Goal: Information Seeking & Learning: Find specific fact

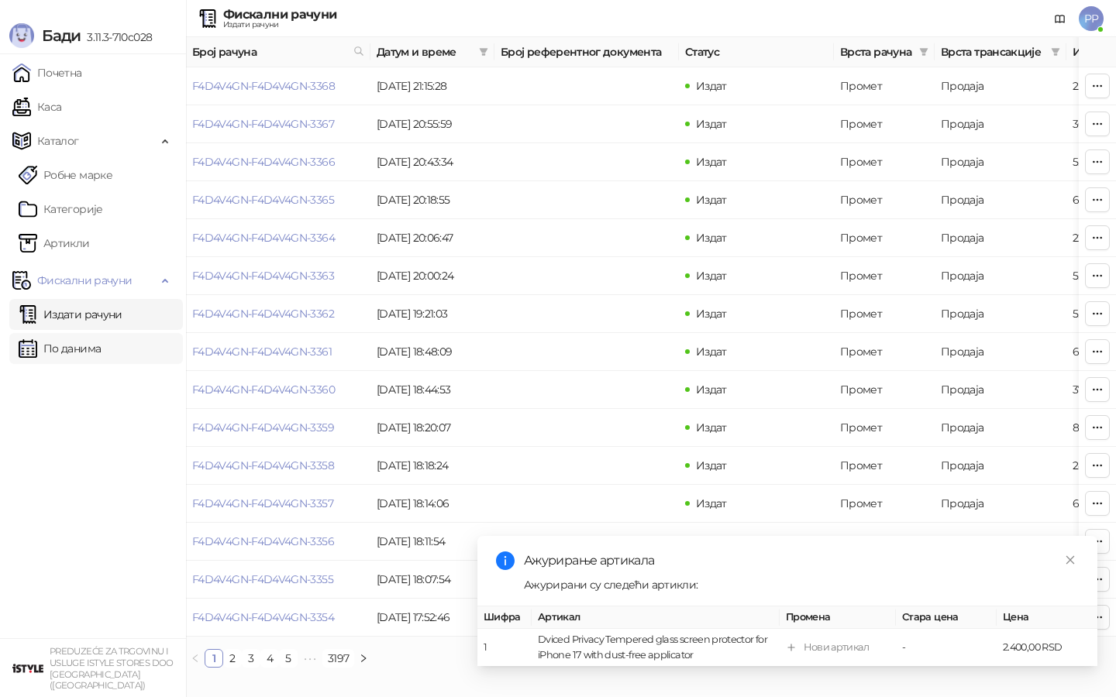
click at [93, 351] on link "По данима" at bounding box center [60, 348] width 82 height 31
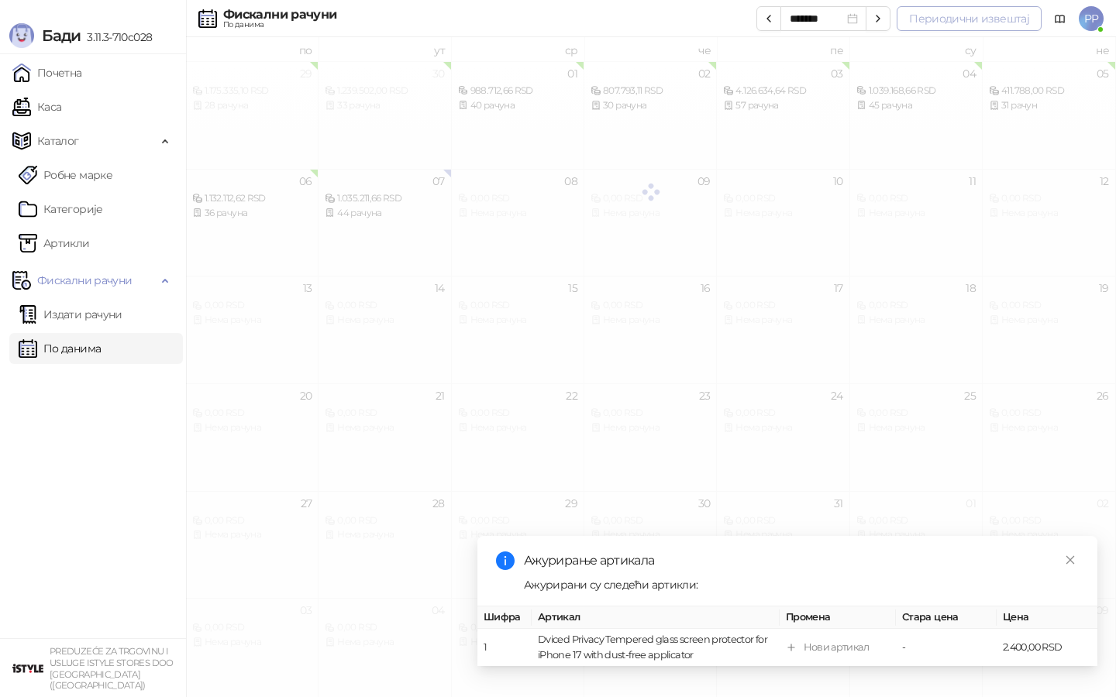
click at [986, 15] on button "Периодични извештај" at bounding box center [969, 18] width 145 height 25
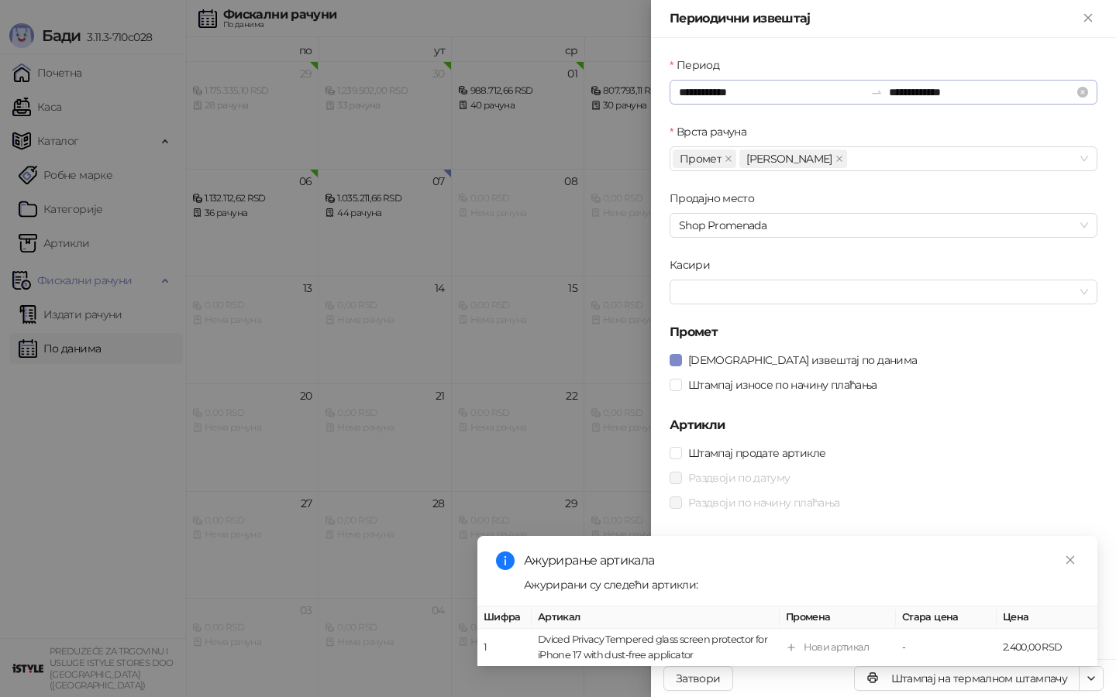
click at [711, 102] on div "**********" at bounding box center [883, 92] width 428 height 25
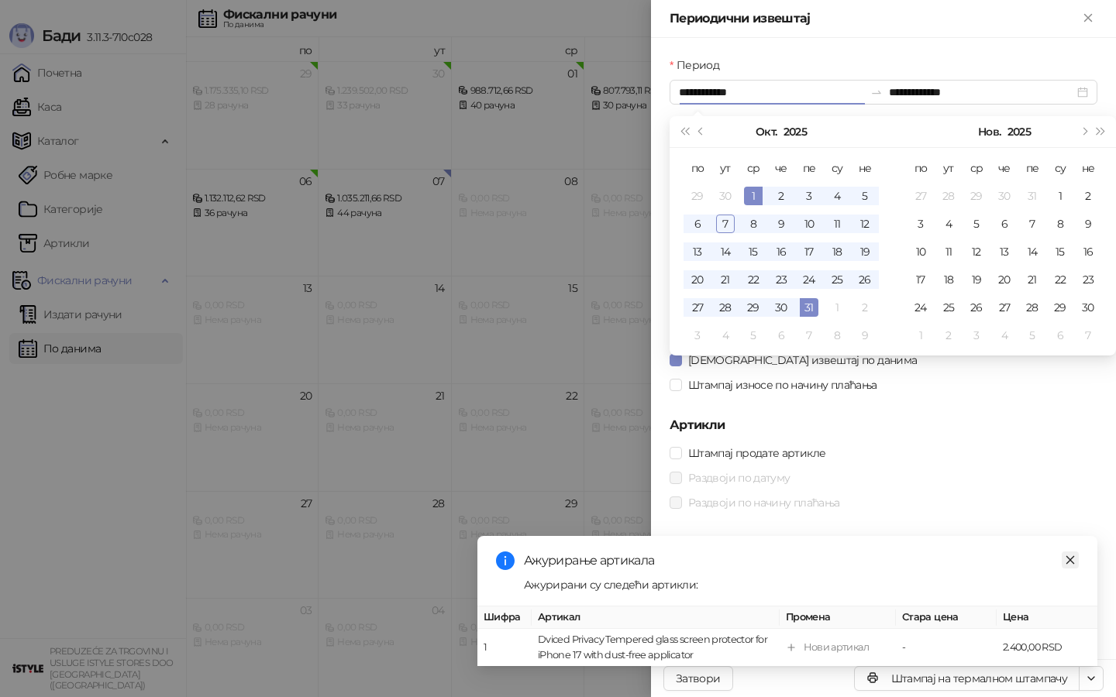
click at [1069, 557] on icon "close" at bounding box center [1070, 560] width 11 height 11
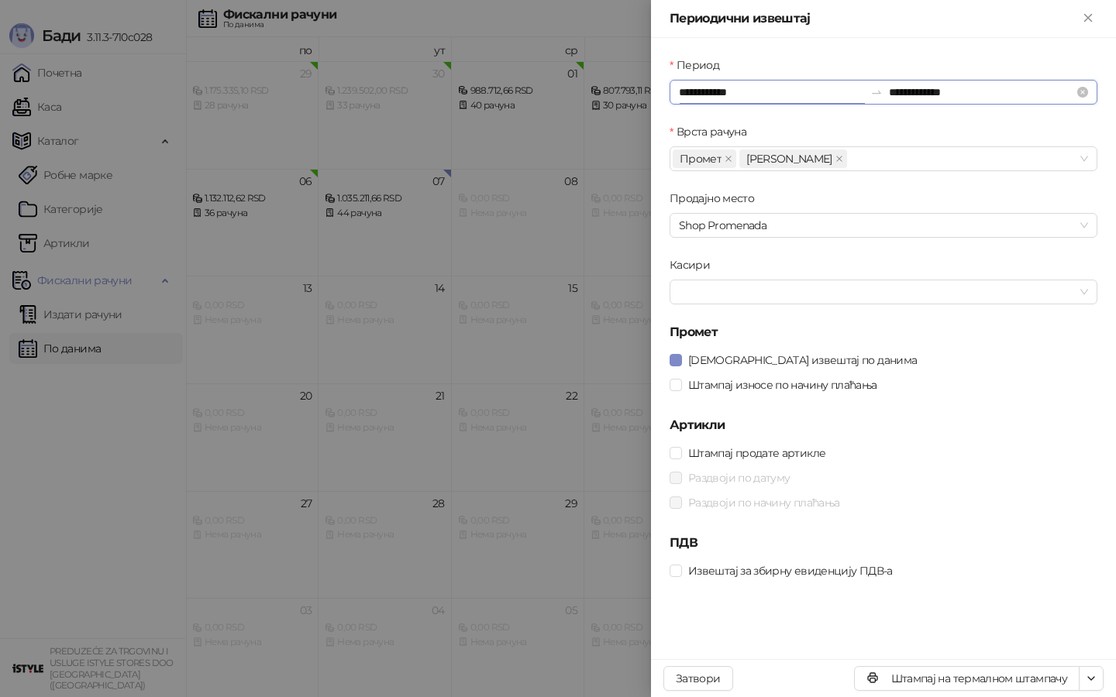
click at [709, 90] on input "**********" at bounding box center [771, 92] width 185 height 17
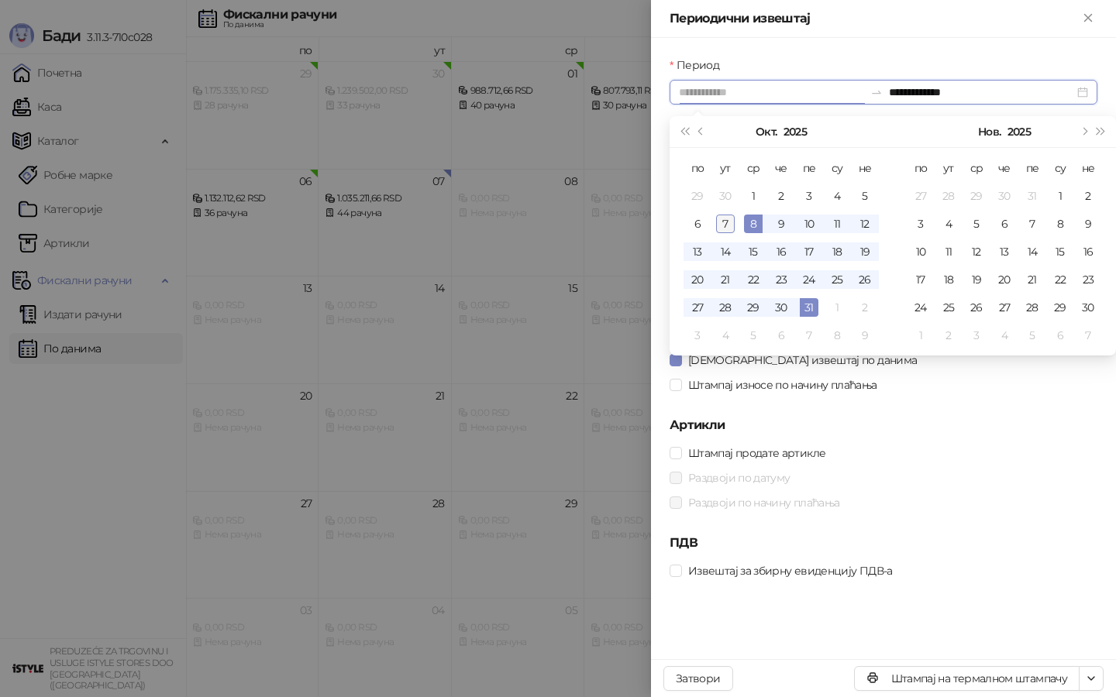
type input "**********"
click at [725, 225] on div "7" at bounding box center [725, 224] width 19 height 19
type input "**********"
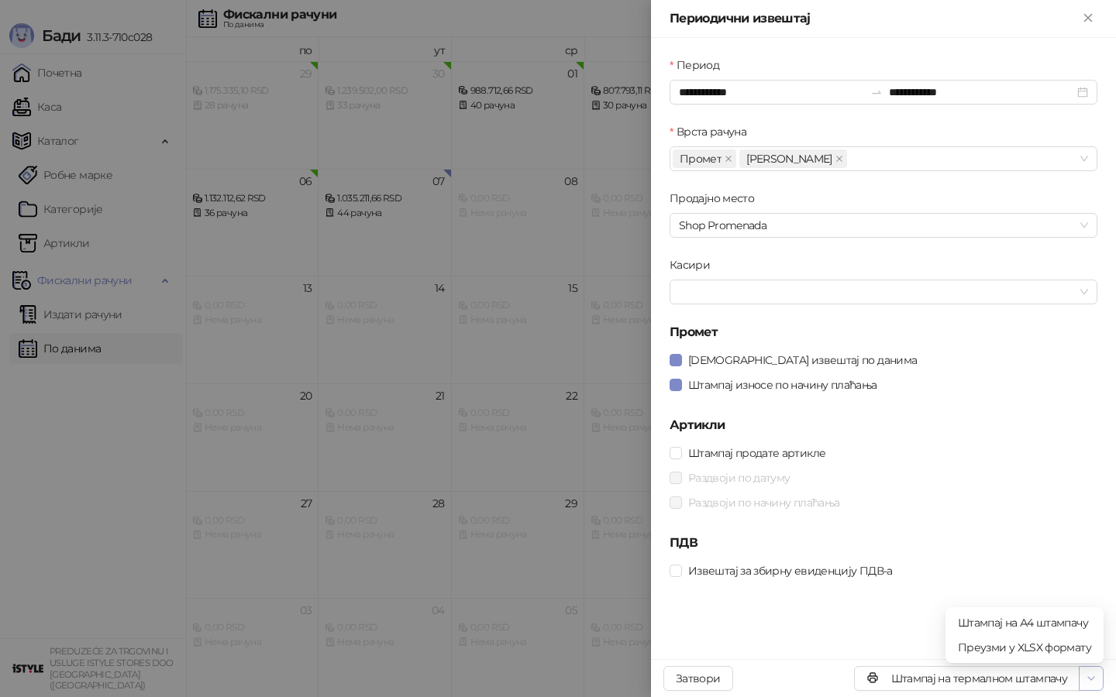
click at [1086, 676] on icon "button" at bounding box center [1091, 679] width 12 height 12
click at [1011, 616] on span "Штампај на А4 штампачу" at bounding box center [1024, 622] width 133 height 17
click at [131, 131] on div at bounding box center [558, 348] width 1116 height 697
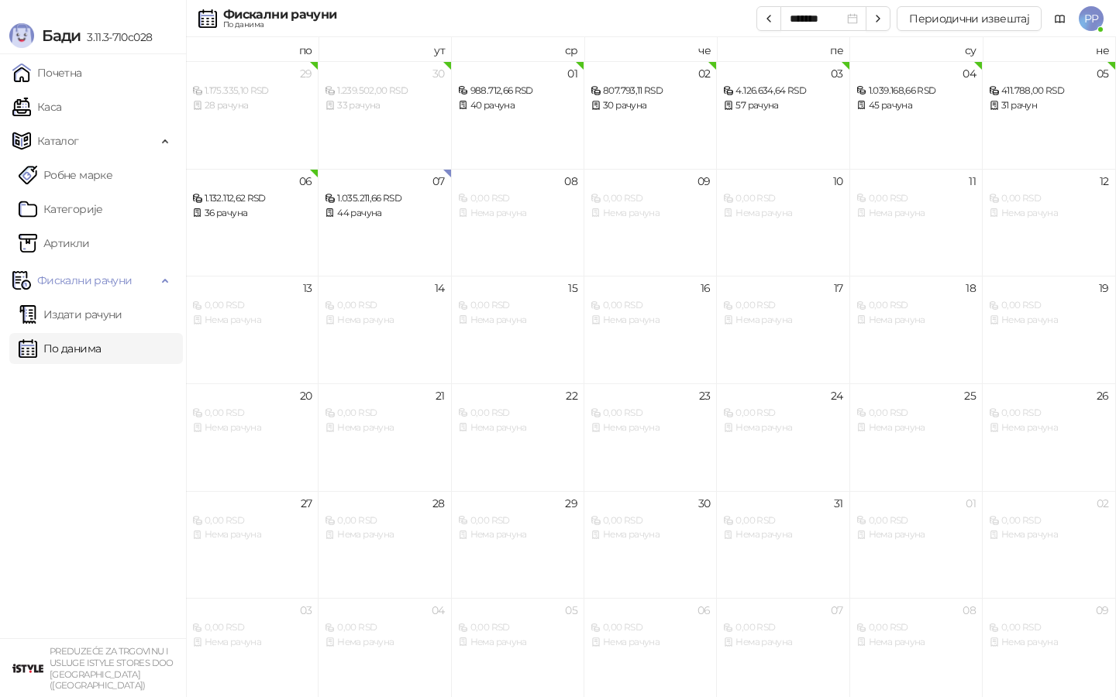
click at [55, 5] on div "Бади 3.11.3-710c028" at bounding box center [93, 27] width 186 height 54
click at [9, 13] on div "Бади 3.11.3-710c028" at bounding box center [93, 27] width 186 height 54
drag, startPoint x: 42, startPoint y: 12, endPoint x: 178, endPoint y: 64, distance: 146.2
click at [178, 64] on div "Бади 3.11.3-710c028 Почетна Каса Каталог Робне марке Категорије Артикли Фискалн…" at bounding box center [93, 348] width 187 height 697
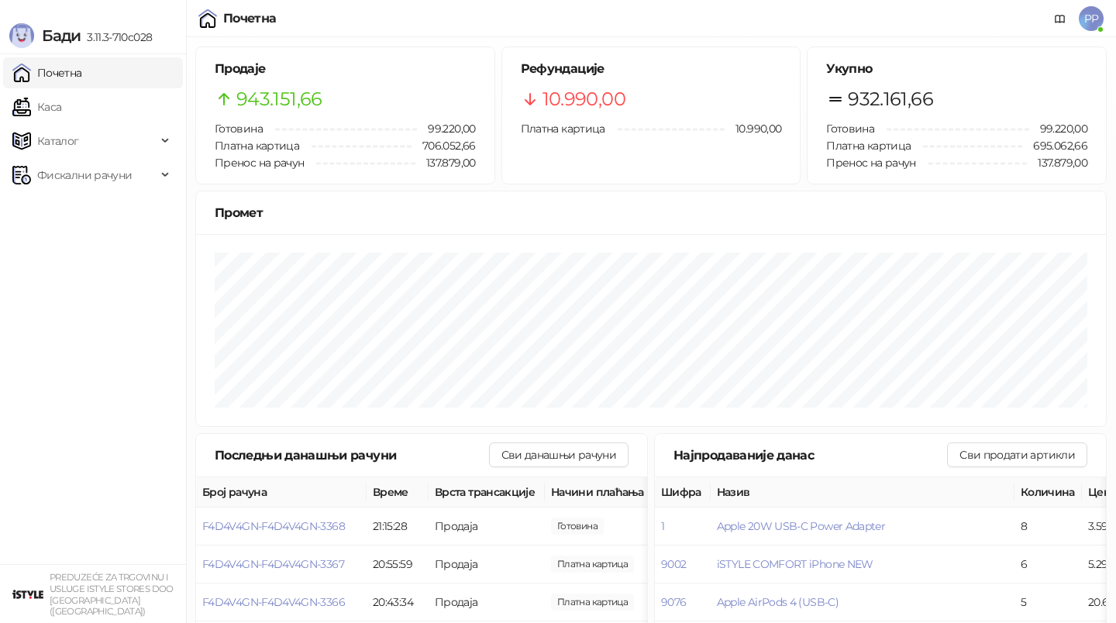
click at [101, 291] on ul "Почетна [PERSON_NAME] Фискални рачуни" at bounding box center [93, 309] width 186 height 510
click at [77, 178] on span "Фискални рачуни" at bounding box center [84, 175] width 95 height 31
click at [77, 247] on link "По данима" at bounding box center [60, 243] width 82 height 31
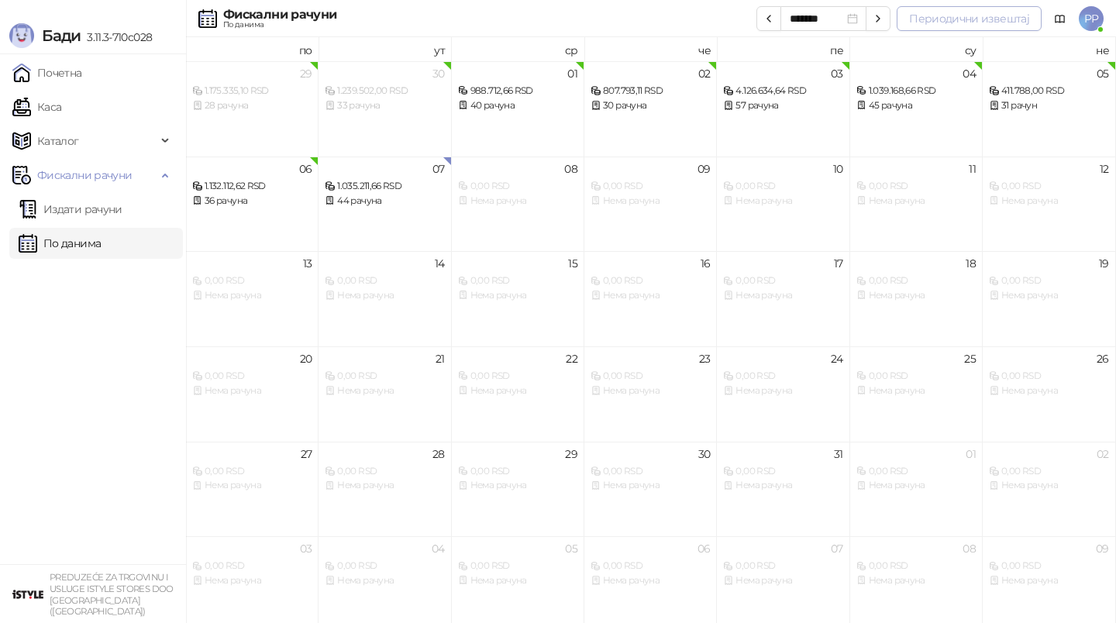
click at [980, 16] on button "Периодични извештај" at bounding box center [969, 18] width 145 height 25
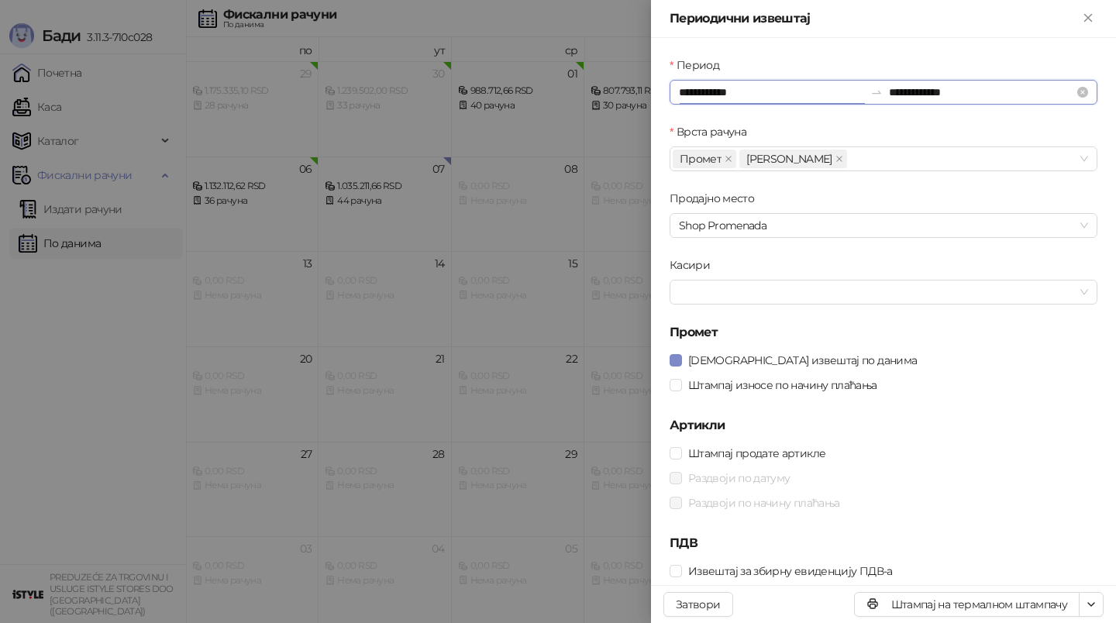
click at [717, 88] on input "**********" at bounding box center [771, 92] width 185 height 17
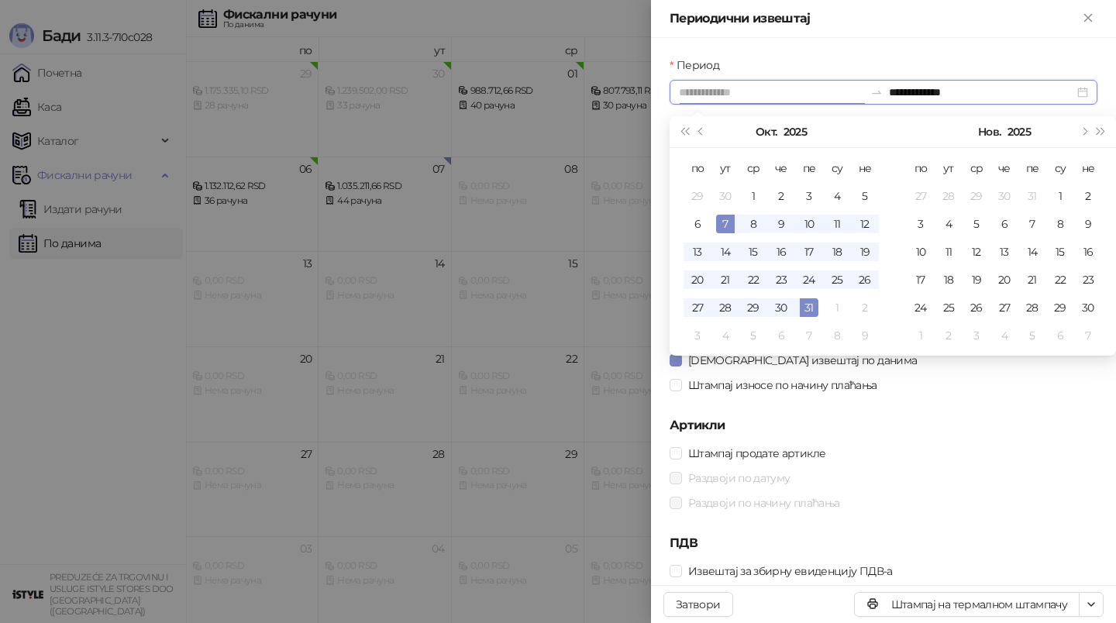
type input "**********"
click at [722, 224] on div "7" at bounding box center [725, 224] width 19 height 19
type input "**********"
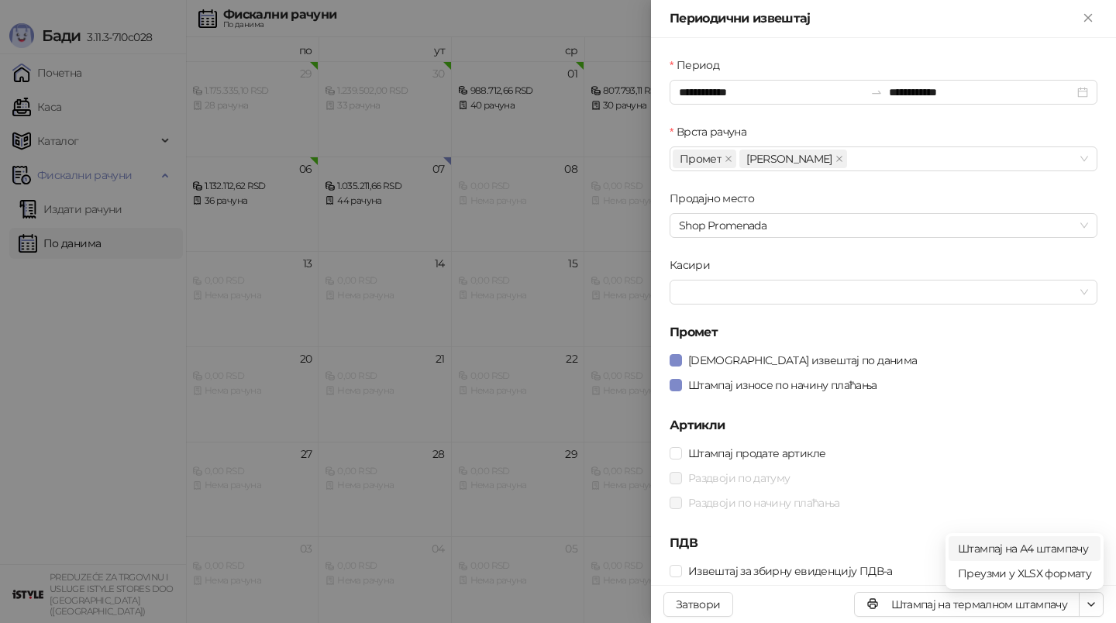
click at [1062, 546] on span "Штампај на А4 штампачу" at bounding box center [1024, 548] width 133 height 17
click at [198, 222] on div at bounding box center [558, 311] width 1116 height 623
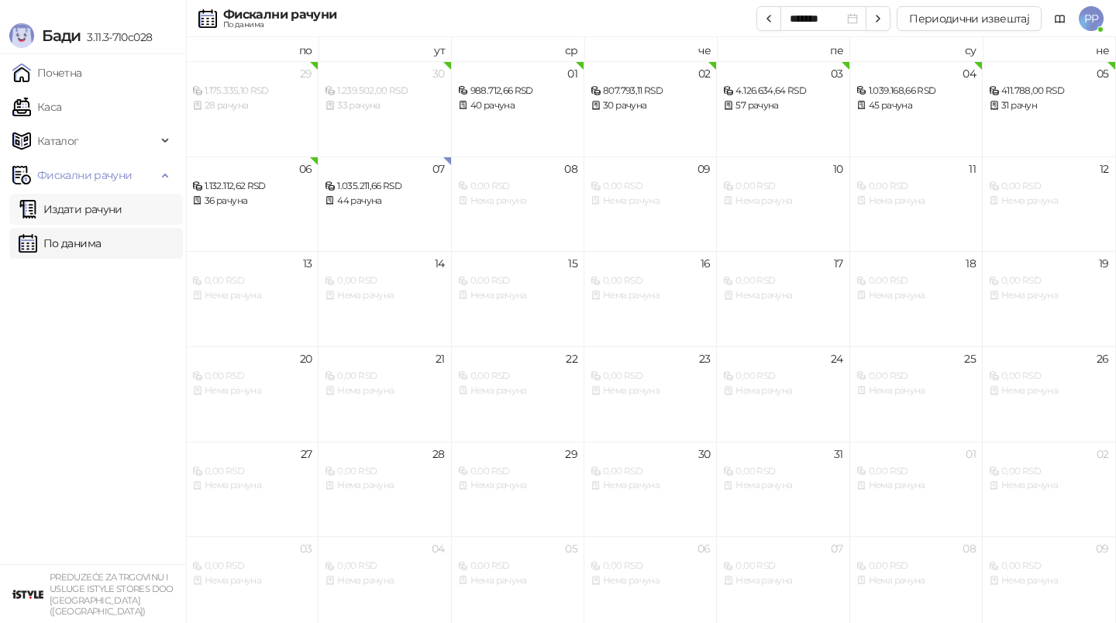
click at [61, 210] on link "Издати рачуни" at bounding box center [71, 209] width 104 height 31
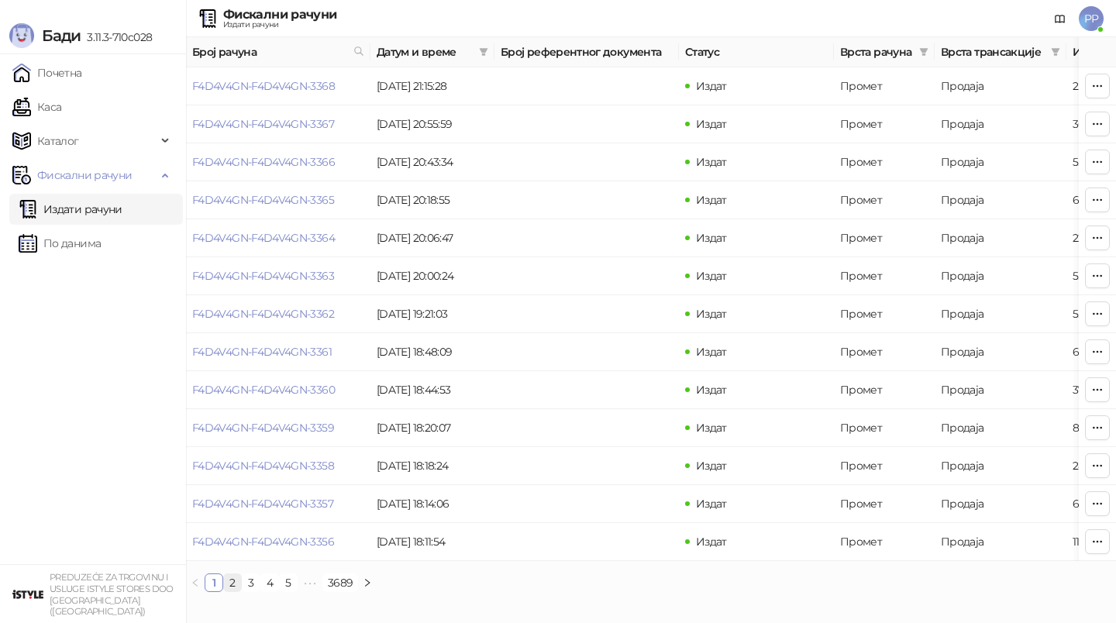
click at [232, 586] on link "2" at bounding box center [232, 582] width 17 height 17
click at [250, 583] on link "3" at bounding box center [251, 582] width 17 height 17
click at [267, 587] on link "4" at bounding box center [269, 582] width 17 height 17
click at [253, 581] on link "3" at bounding box center [251, 582] width 17 height 17
click at [269, 585] on link "4" at bounding box center [269, 582] width 17 height 17
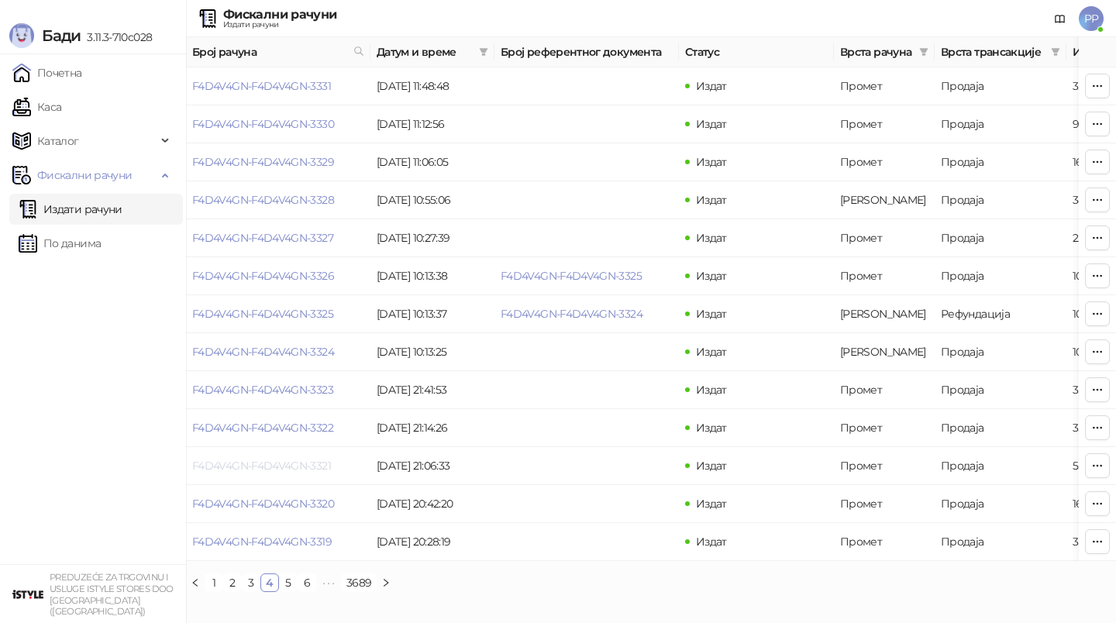
drag, startPoint x: 283, startPoint y: 579, endPoint x: 257, endPoint y: 466, distance: 115.2
click at [281, 573] on ul "1 2 3 4 5 6 ••• 3689" at bounding box center [651, 582] width 930 height 19
click at [85, 207] on link "Издати рачуни" at bounding box center [71, 209] width 104 height 31
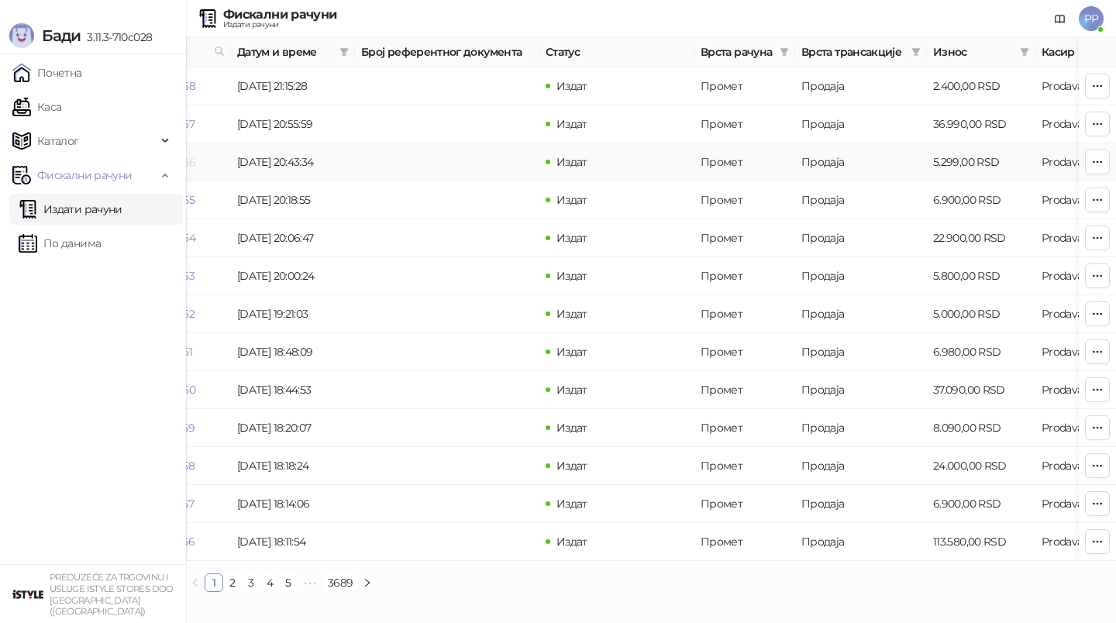
scroll to position [0, 142]
click at [232, 582] on link "2" at bounding box center [232, 582] width 17 height 17
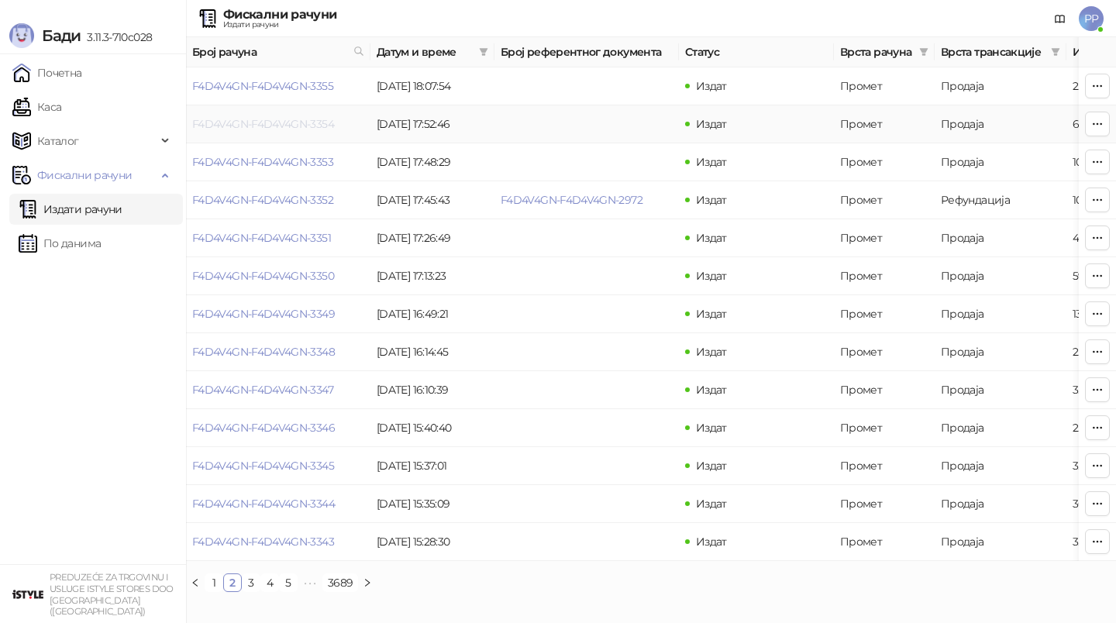
click at [236, 126] on link "F4D4V4GN-F4D4V4GN-3354" at bounding box center [263, 124] width 142 height 14
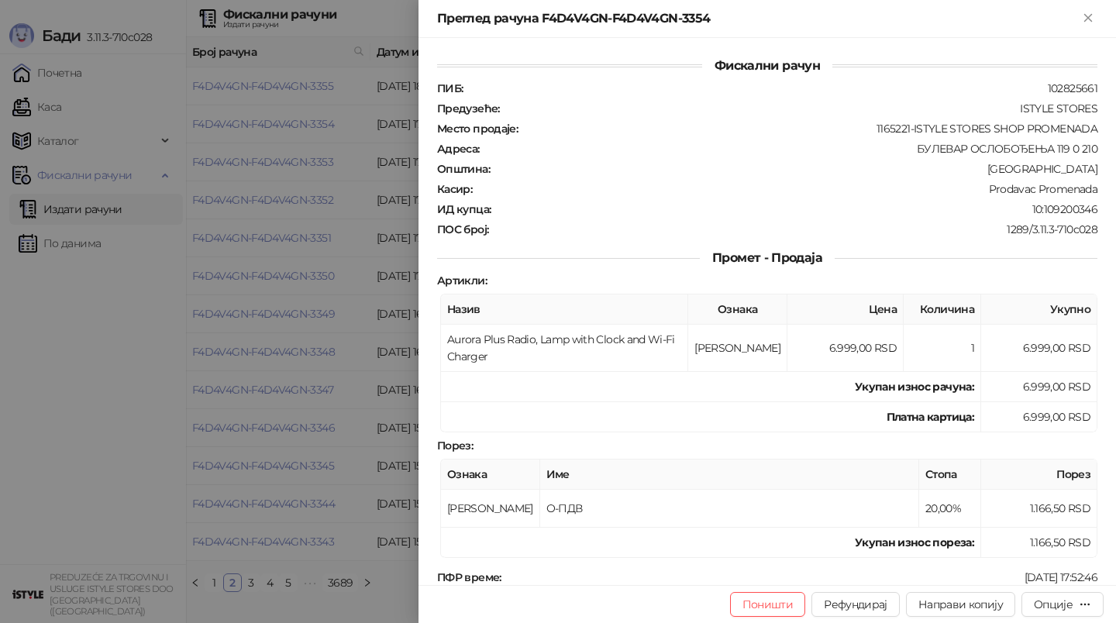
click at [250, 363] on div at bounding box center [558, 311] width 1116 height 623
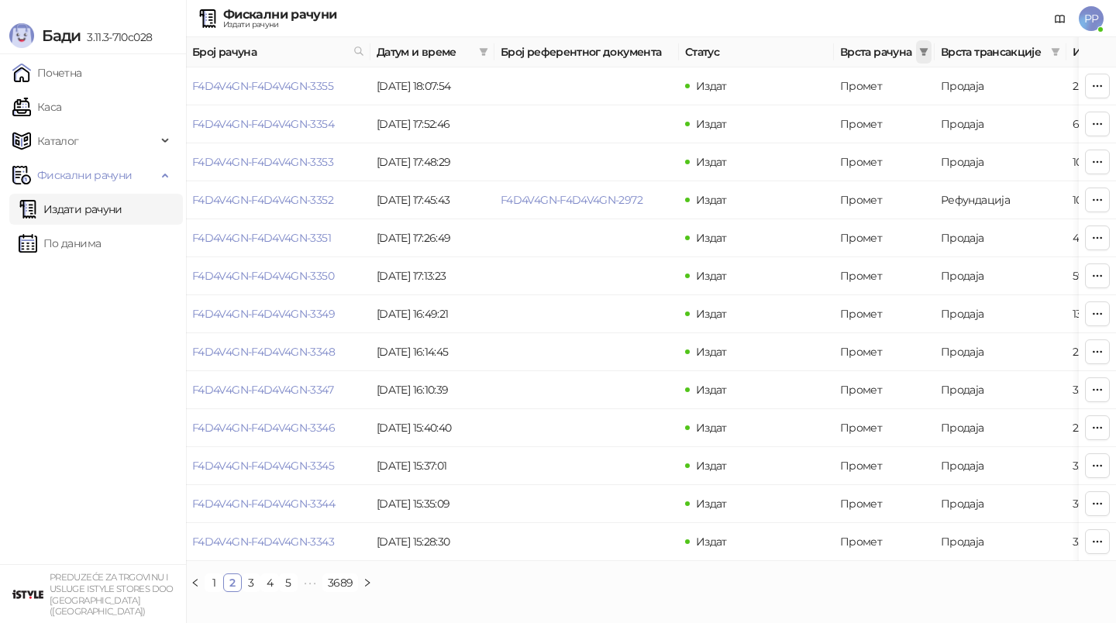
click at [919, 50] on icon "filter" at bounding box center [923, 51] width 9 height 9
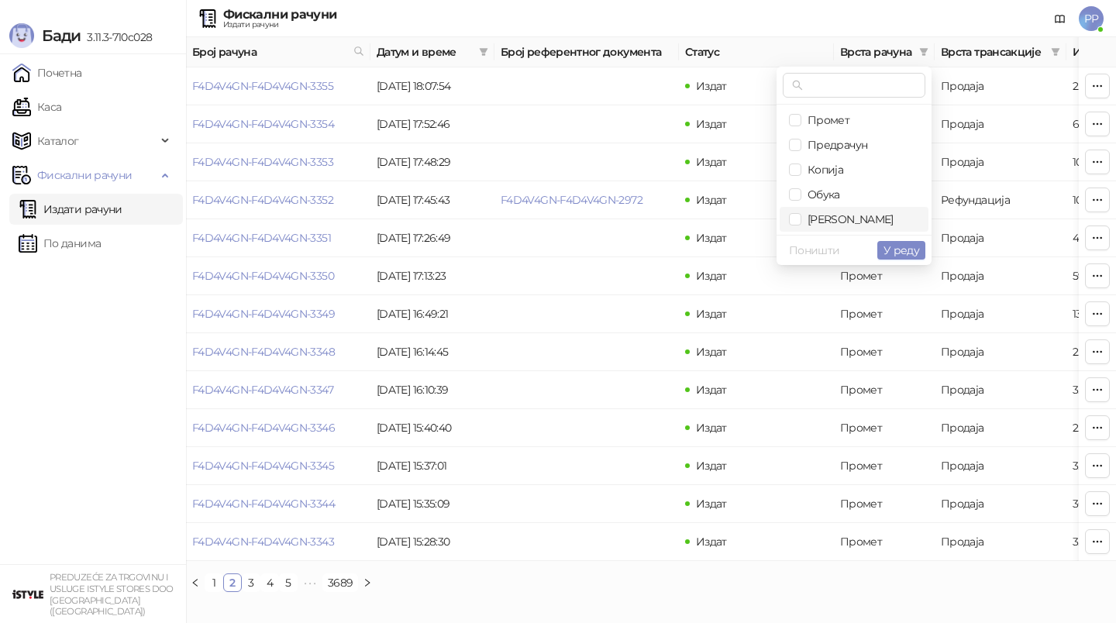
click at [830, 221] on span "[PERSON_NAME]" at bounding box center [847, 219] width 92 height 14
click at [897, 250] on span "У реду" at bounding box center [901, 250] width 36 height 14
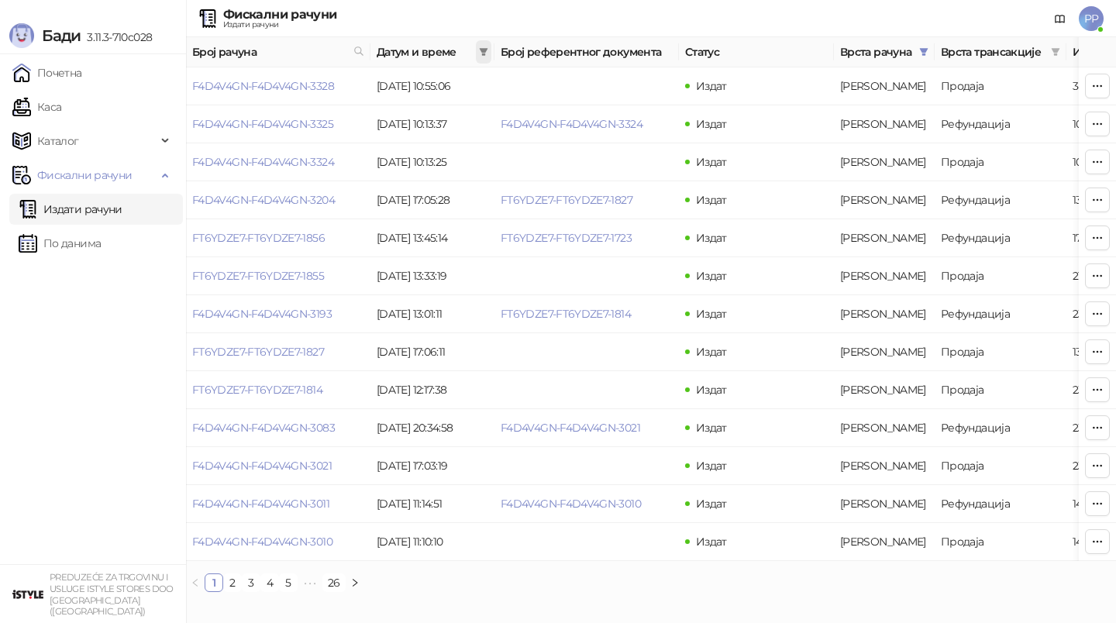
click at [481, 50] on icon "filter" at bounding box center [484, 52] width 9 height 8
click at [319, 84] on input at bounding box center [339, 85] width 65 height 17
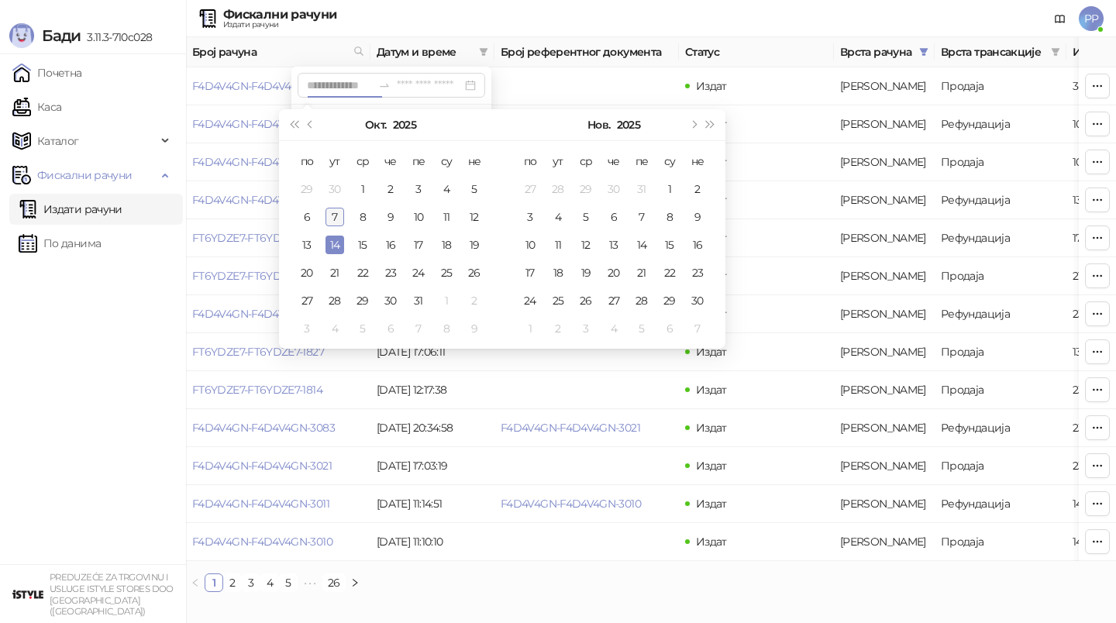
type input "**********"
click at [330, 215] on div "7" at bounding box center [334, 217] width 19 height 19
type input "**********"
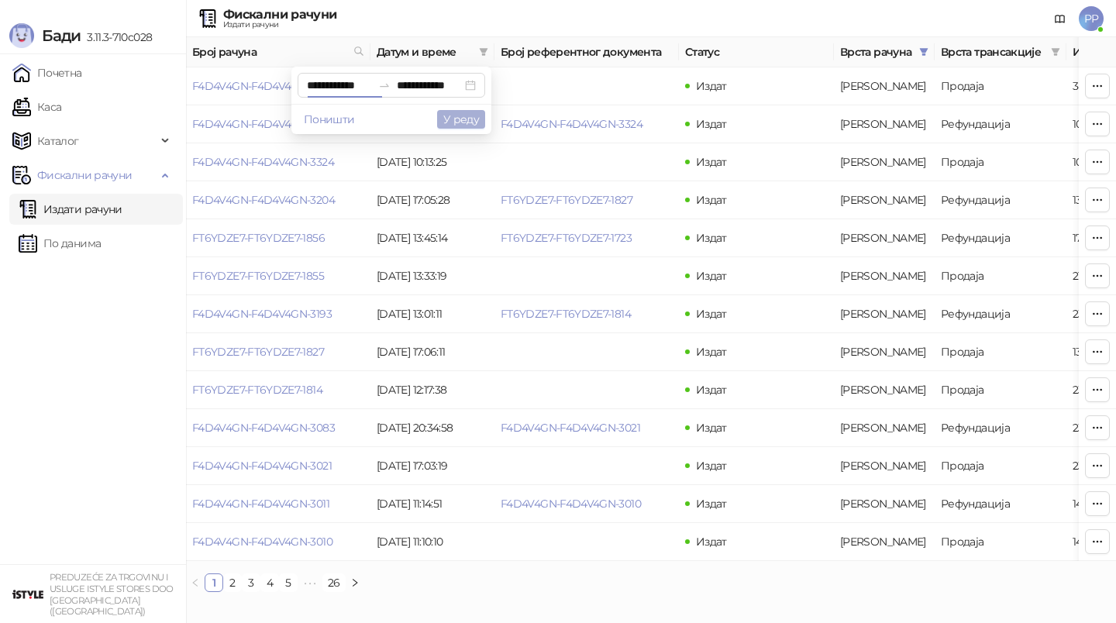
click at [463, 119] on button "У реду" at bounding box center [461, 119] width 48 height 19
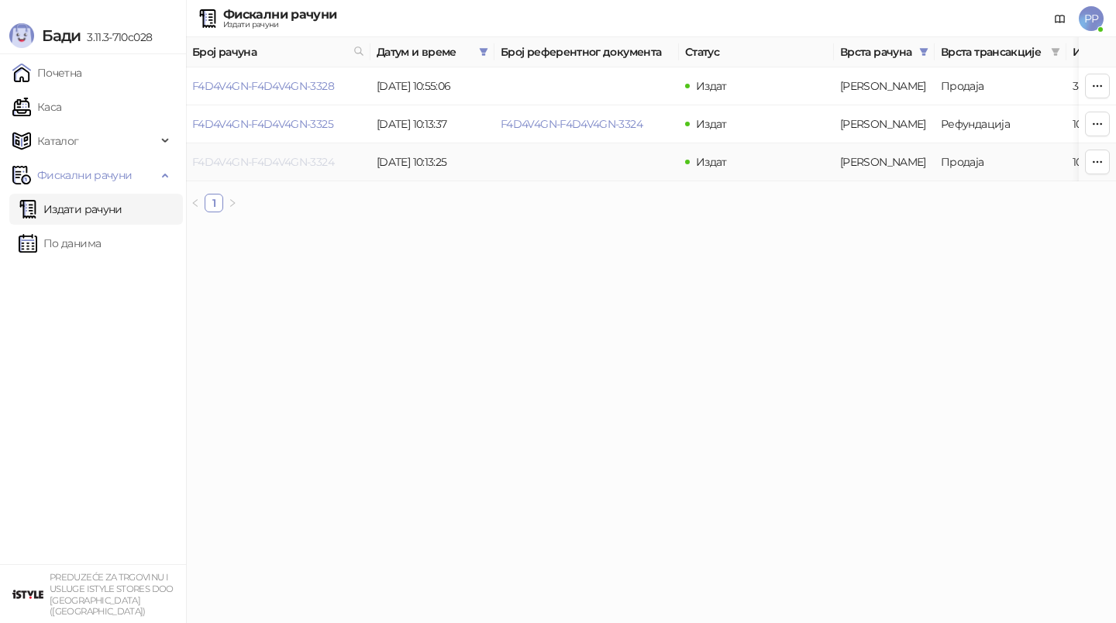
click at [310, 164] on link "F4D4V4GN-F4D4V4GN-3324" at bounding box center [263, 162] width 142 height 14
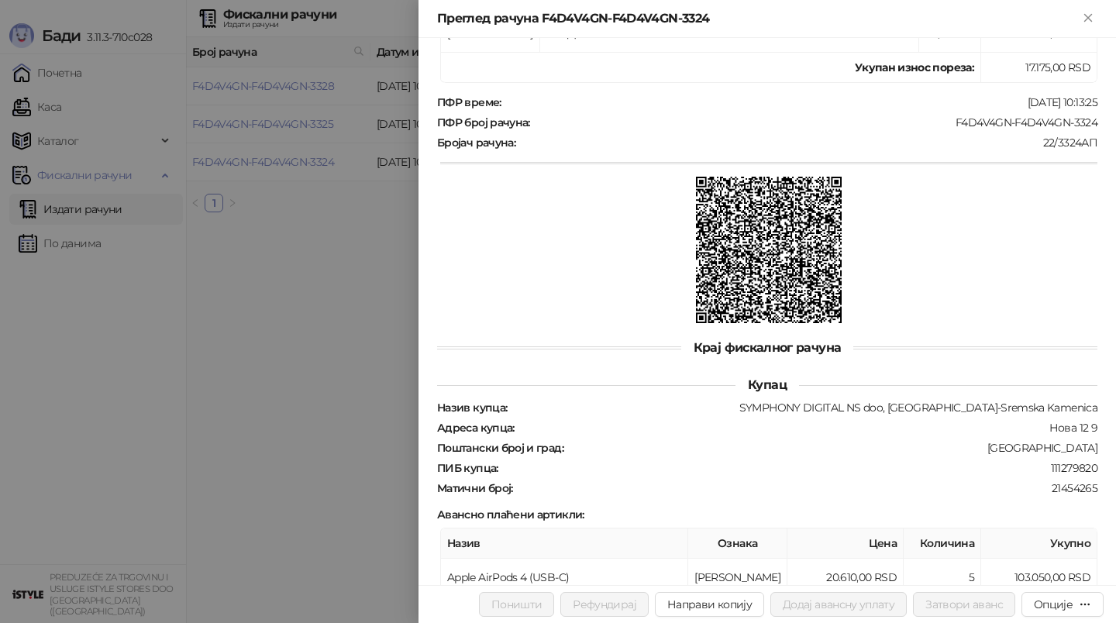
scroll to position [513, 0]
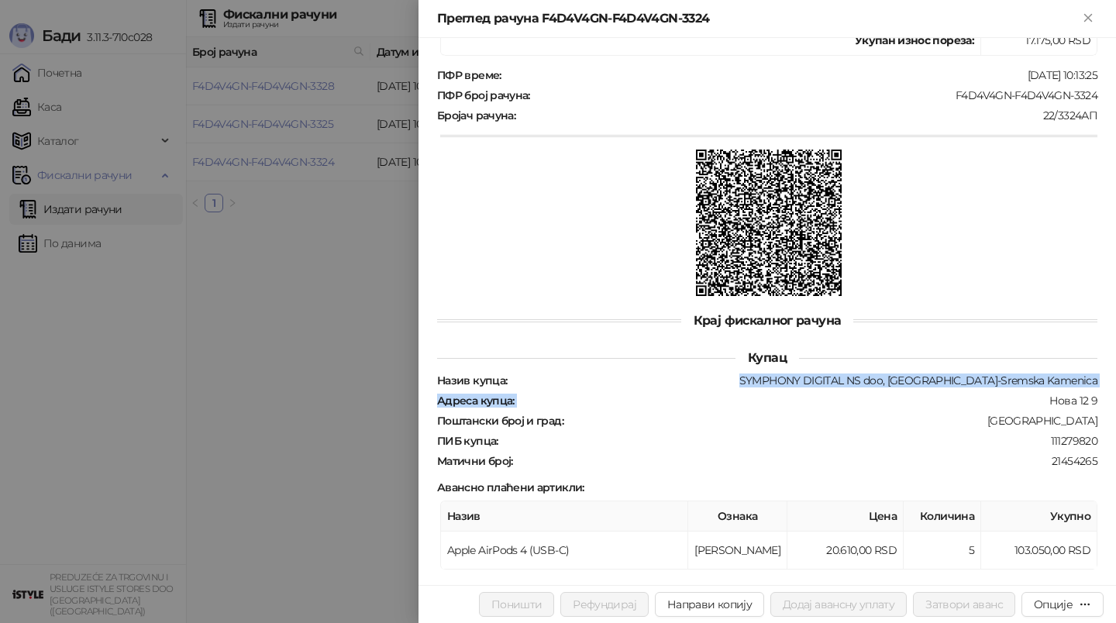
drag, startPoint x: 803, startPoint y: 370, endPoint x: 1031, endPoint y: 379, distance: 228.0
click at [1031, 379] on div "Назив купца : SYMPHONY DIGITAL NS doo, Novi Sad-Sremska Kamenica Адреса купца :…" at bounding box center [767, 420] width 666 height 95
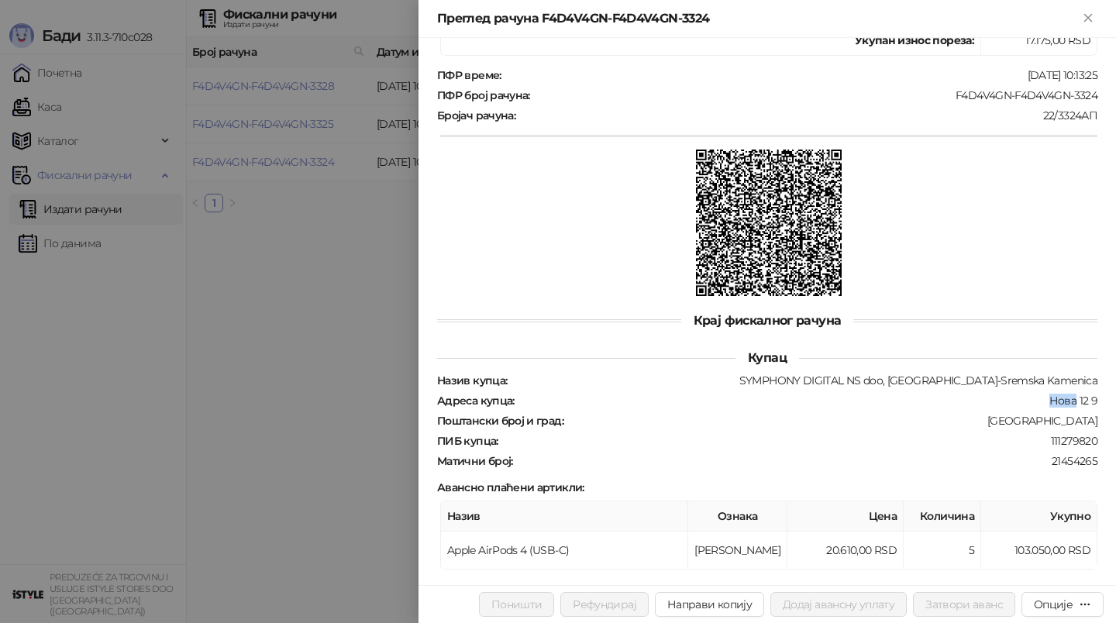
click at [1031, 379] on div "Назив купца : SYMPHONY DIGITAL NS doo, Novi Sad-Sremska Kamenica Адреса купца :…" at bounding box center [767, 420] width 666 height 95
drag, startPoint x: 807, startPoint y: 368, endPoint x: 948, endPoint y: 363, distance: 141.9
click at [948, 373] on div "SYMPHONY DIGITAL NS doo, Novi Sad-Sremska Kamenica" at bounding box center [803, 380] width 590 height 14
copy div "SYMPHONY DIGITAL NS doo"
click at [558, 281] on div at bounding box center [768, 225] width 657 height 150
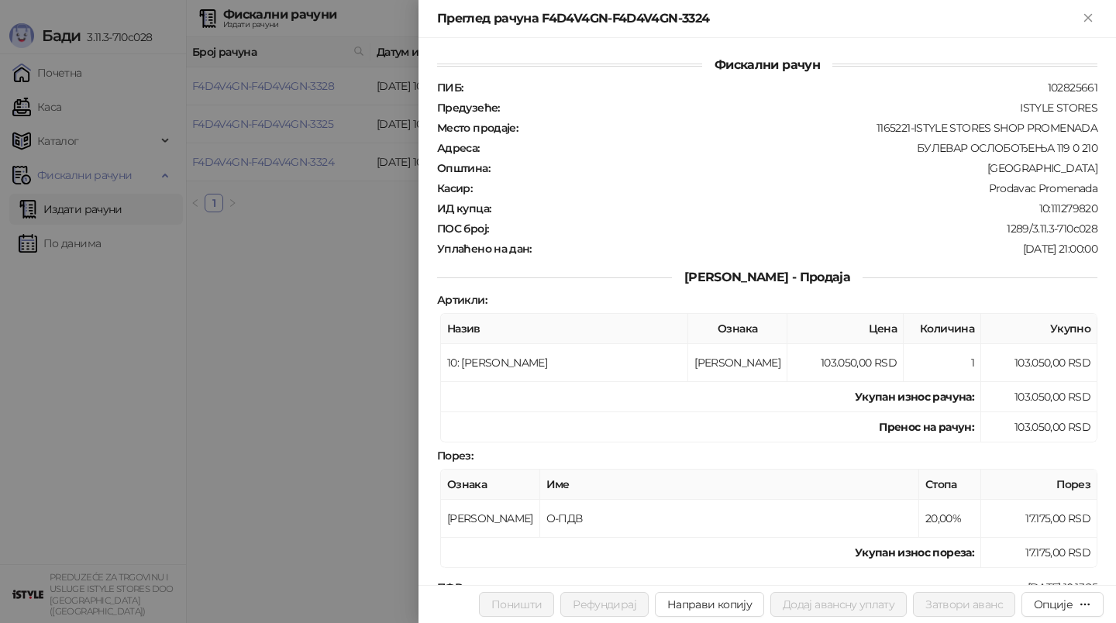
scroll to position [0, 0]
click at [298, 332] on div at bounding box center [558, 311] width 1116 height 623
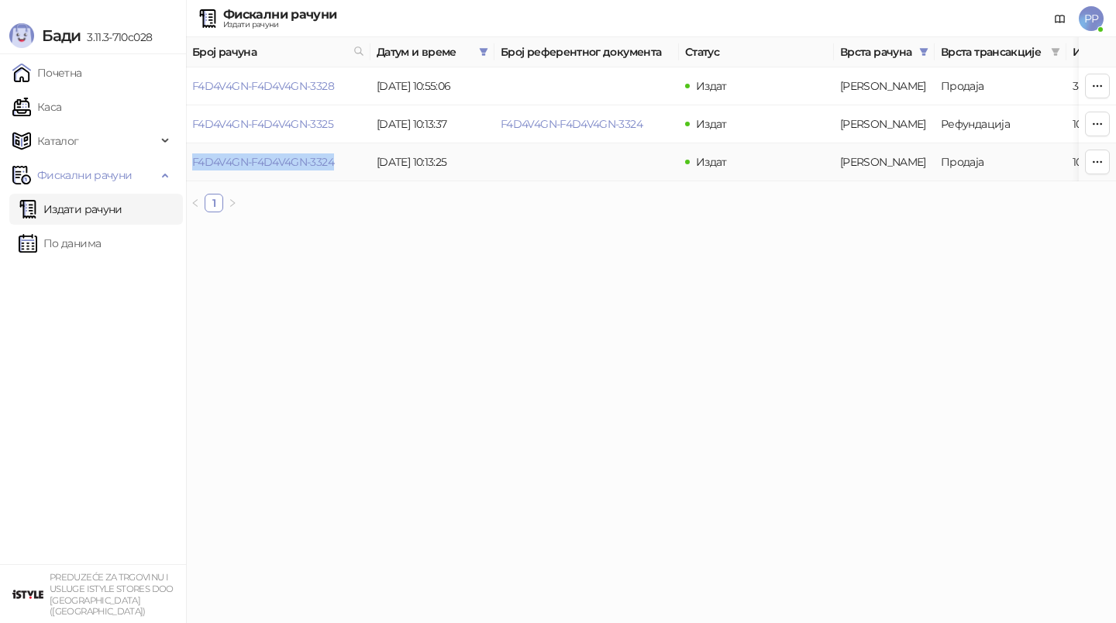
drag, startPoint x: 342, startPoint y: 161, endPoint x: 189, endPoint y: 162, distance: 152.7
click at [189, 162] on td "F4D4V4GN-F4D4V4GN-3324" at bounding box center [278, 162] width 184 height 38
copy link "F4D4V4GN-F4D4V4GN-3324"
click at [700, 12] on div "Фискални рачуни Издати рачуни PP" at bounding box center [557, 18] width 1091 height 37
click at [298, 86] on link "F4D4V4GN-F4D4V4GN-3328" at bounding box center [263, 86] width 142 height 14
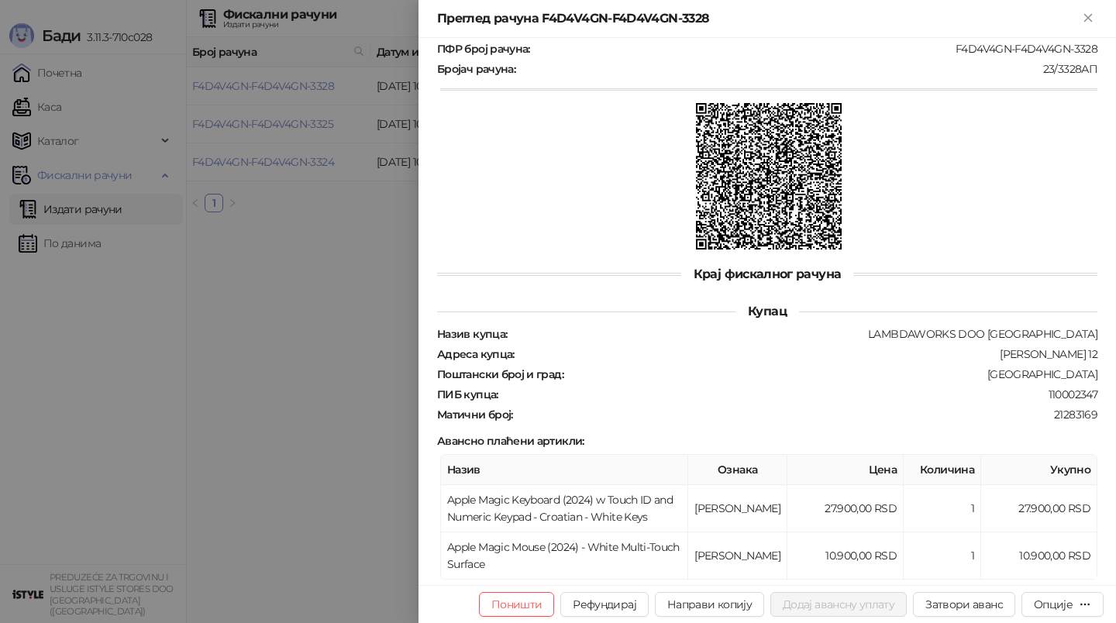
scroll to position [560, 0]
drag, startPoint x: 920, startPoint y: 322, endPoint x: 1097, endPoint y: 324, distance: 177.5
click at [1097, 326] on div "LAMBDAWORKS DOO NOVI SAD" at bounding box center [803, 333] width 590 height 14
copy div "LAMBDAWORKS DOO NOVI SAD"
click at [364, 228] on div at bounding box center [558, 311] width 1116 height 623
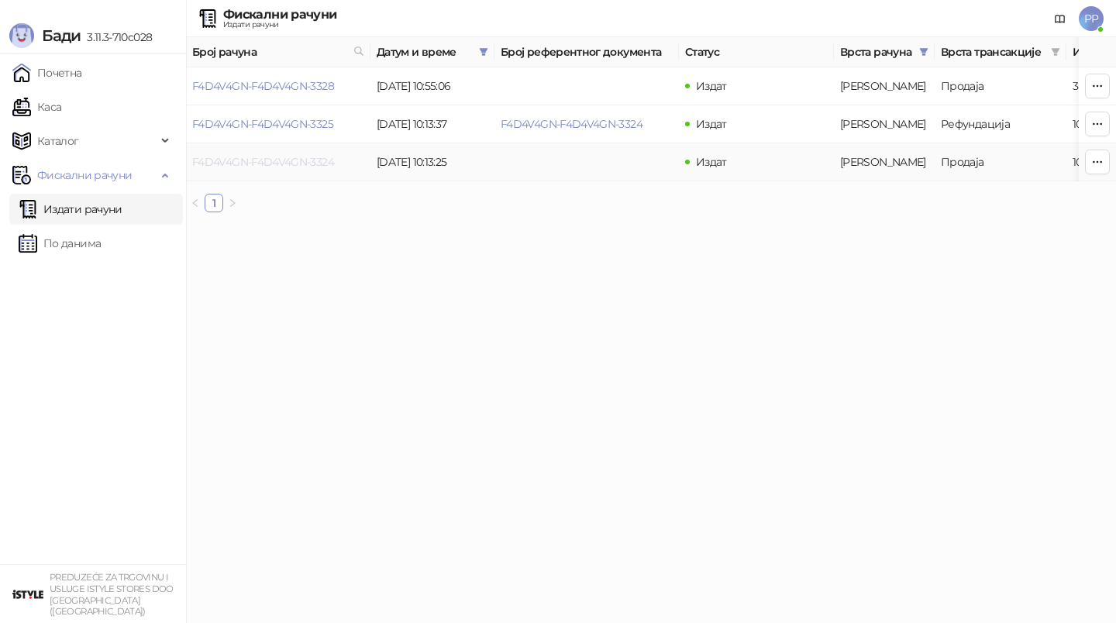
click at [258, 163] on link "F4D4V4GN-F4D4V4GN-3324" at bounding box center [263, 162] width 142 height 14
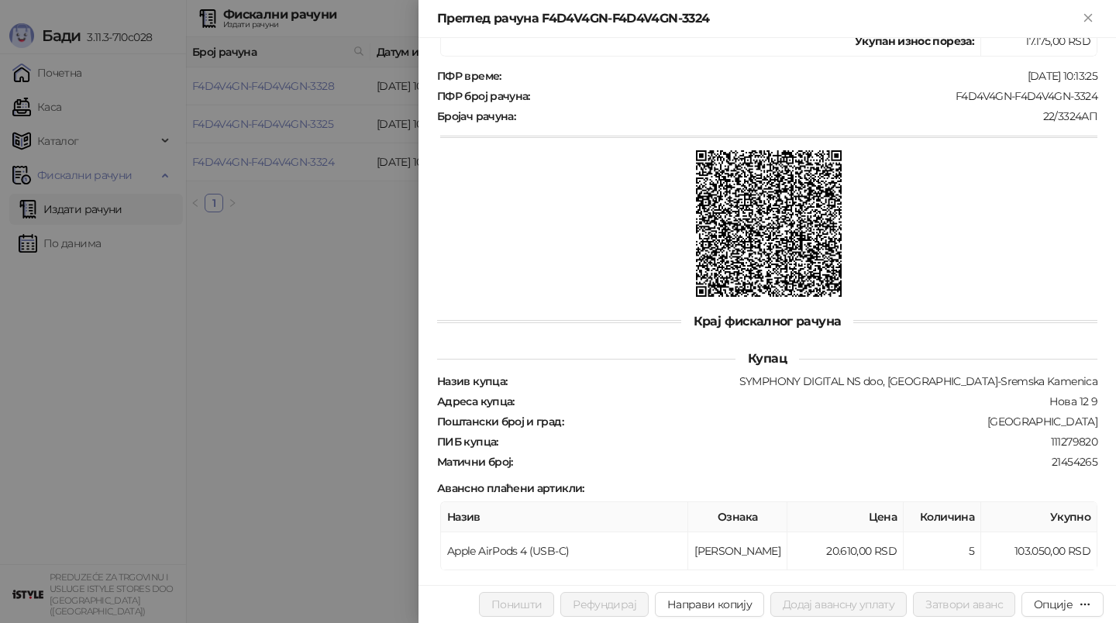
scroll to position [513, 0]
drag, startPoint x: 804, startPoint y: 370, endPoint x: 926, endPoint y: 363, distance: 122.6
click at [926, 373] on div "SYMPHONY DIGITAL NS doo, Novi Sad-Sremska Kamenica" at bounding box center [803, 380] width 590 height 14
copy div "SYMPHONY DIGITAL NS"
click at [257, 213] on div at bounding box center [558, 311] width 1116 height 623
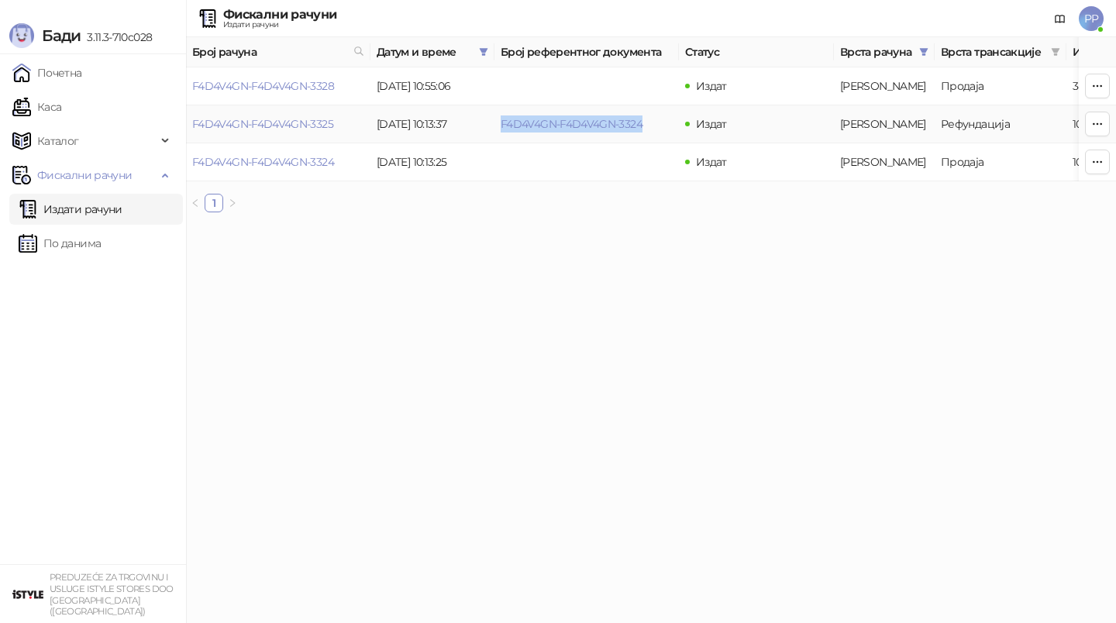
drag, startPoint x: 496, startPoint y: 123, endPoint x: 664, endPoint y: 124, distance: 168.1
click at [664, 124] on td "F4D4V4GN-F4D4V4GN-3324" at bounding box center [586, 124] width 184 height 38
copy link "F4D4V4GN-F4D4V4GN-3324"
click at [84, 11] on div "Бади 3.11.3-710c028" at bounding box center [93, 27] width 186 height 54
click at [78, 214] on link "Издати рачуни" at bounding box center [71, 209] width 104 height 31
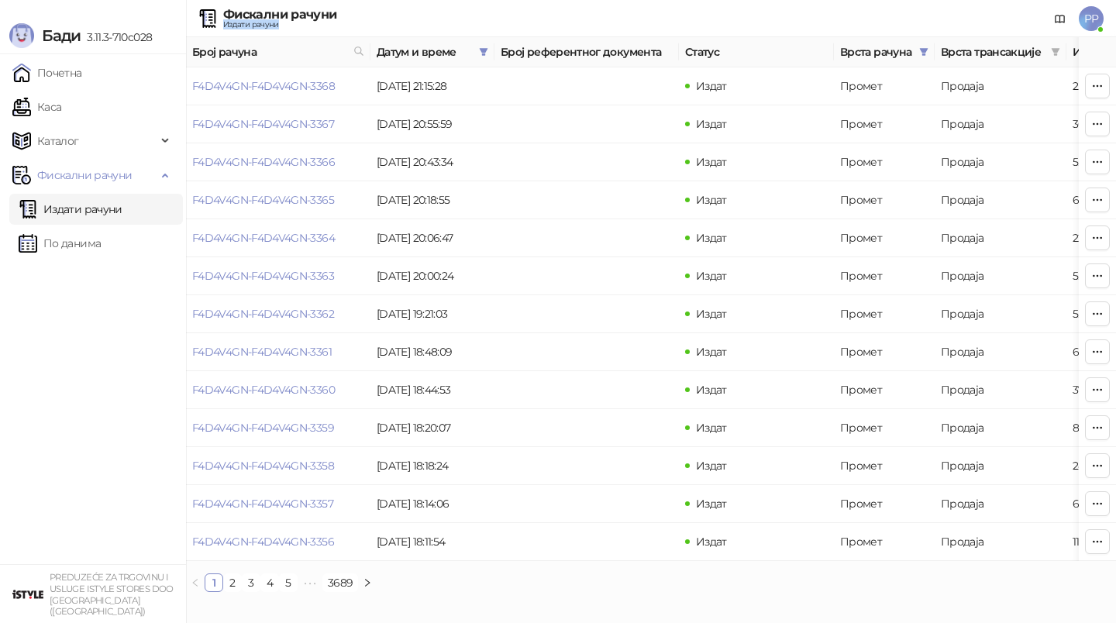
drag, startPoint x: 401, startPoint y: 24, endPoint x: 401, endPoint y: 12, distance: 11.6
click at [401, 12] on div "Фискални рачуни Издати рачуни PP" at bounding box center [557, 18] width 1091 height 37
click at [488, 51] on span at bounding box center [483, 51] width 15 height 23
click at [465, 120] on button "У реду" at bounding box center [461, 119] width 48 height 19
click at [797, 17] on div "Фискални рачуни Издати рачуни PP" at bounding box center [557, 18] width 1091 height 37
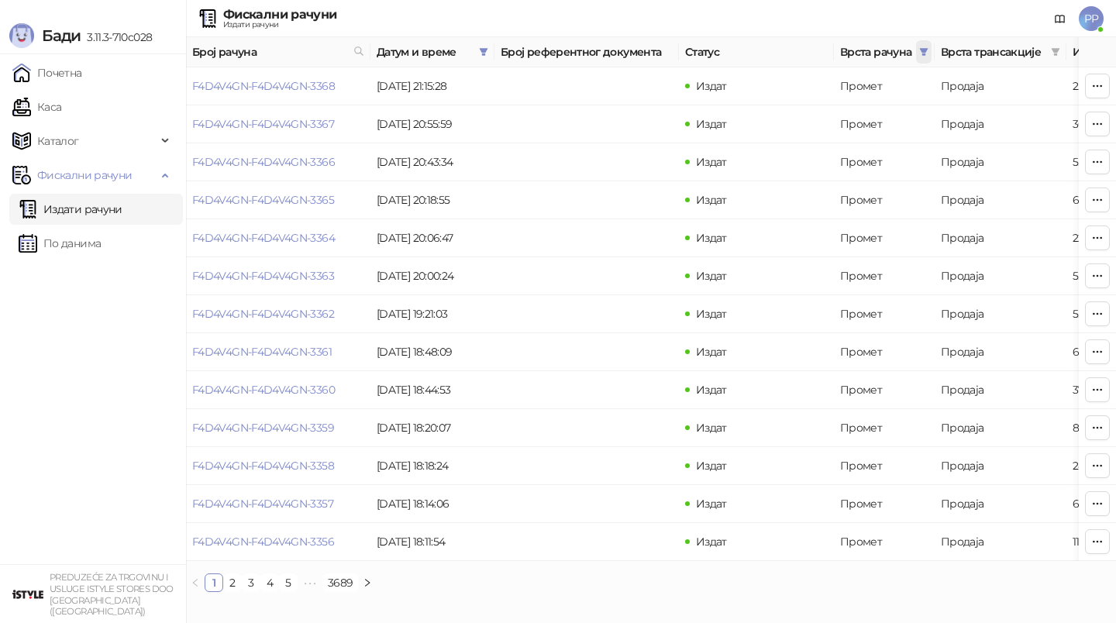
click at [927, 42] on span at bounding box center [923, 51] width 15 height 23
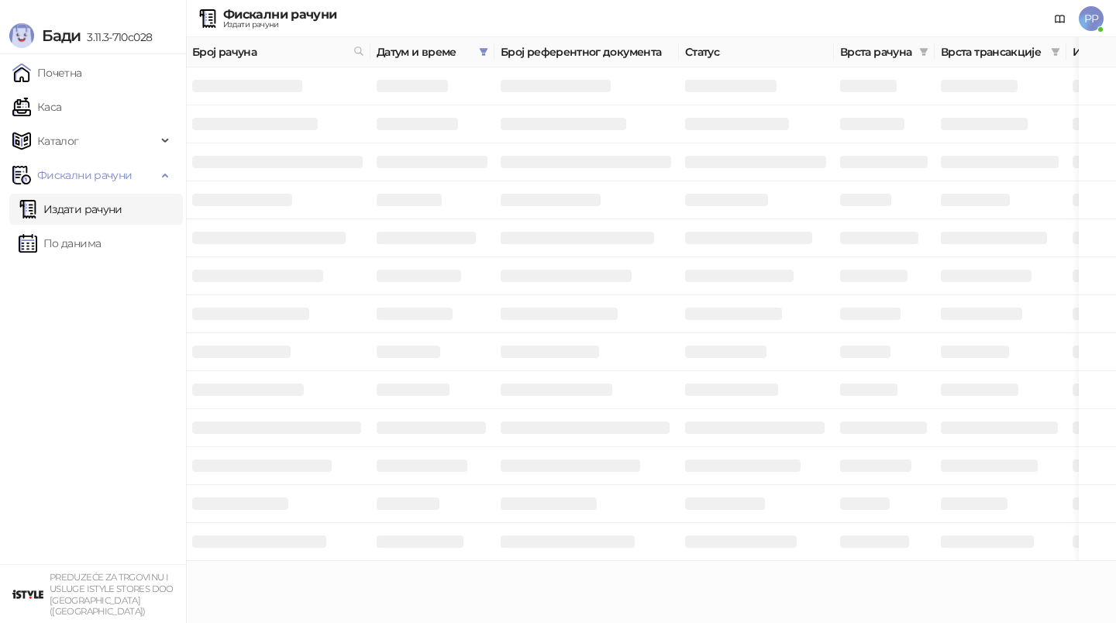
click at [969, 53] on span "Врста трансакције" at bounding box center [993, 51] width 104 height 17
click at [969, 46] on span "Врста трансакције" at bounding box center [993, 51] width 104 height 17
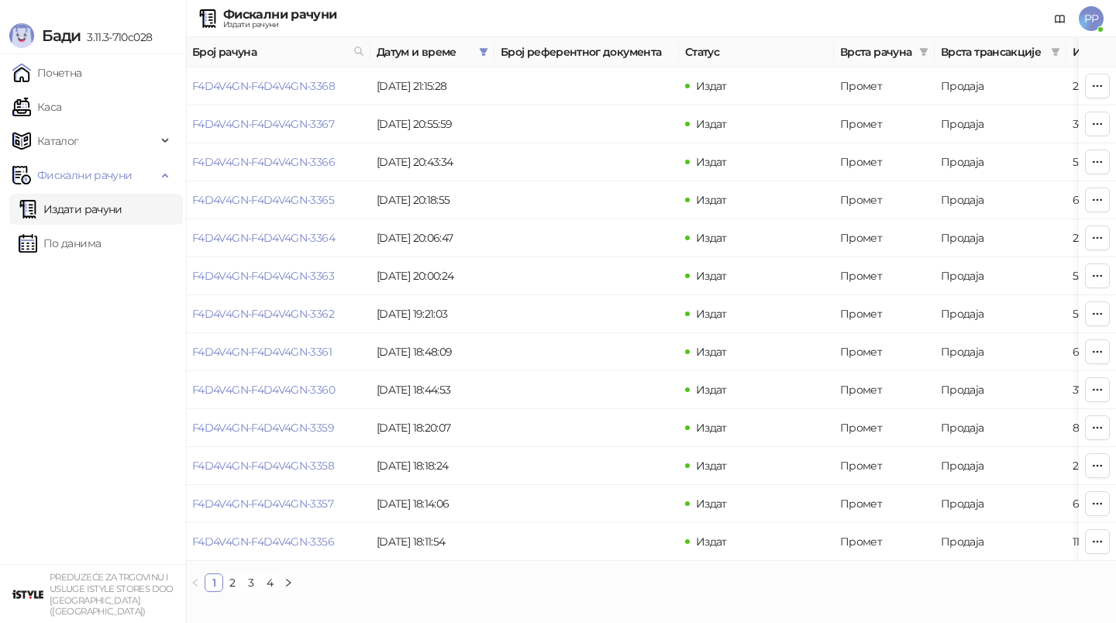
click at [972, 50] on span "Врста трансакције" at bounding box center [993, 51] width 104 height 17
click at [969, 13] on div "Фискални рачуни Издати рачуни PP" at bounding box center [557, 18] width 1091 height 37
click at [1052, 50] on icon "filter" at bounding box center [1056, 52] width 9 height 8
click at [941, 143] on span "Рефундација" at bounding box center [970, 145] width 75 height 14
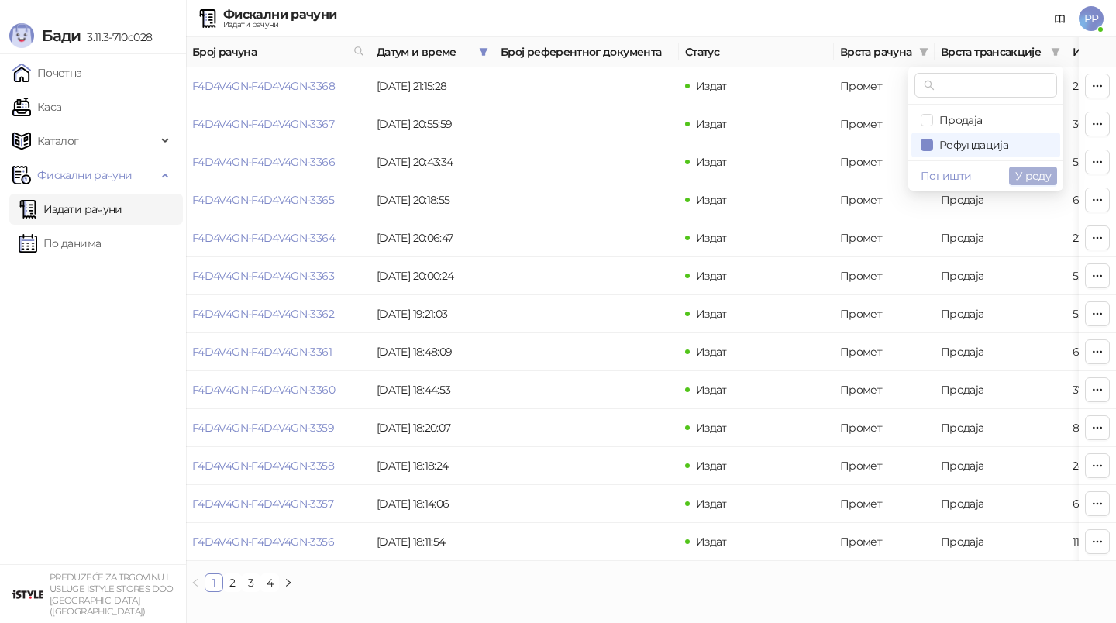
click at [1046, 176] on span "У реду" at bounding box center [1033, 176] width 36 height 14
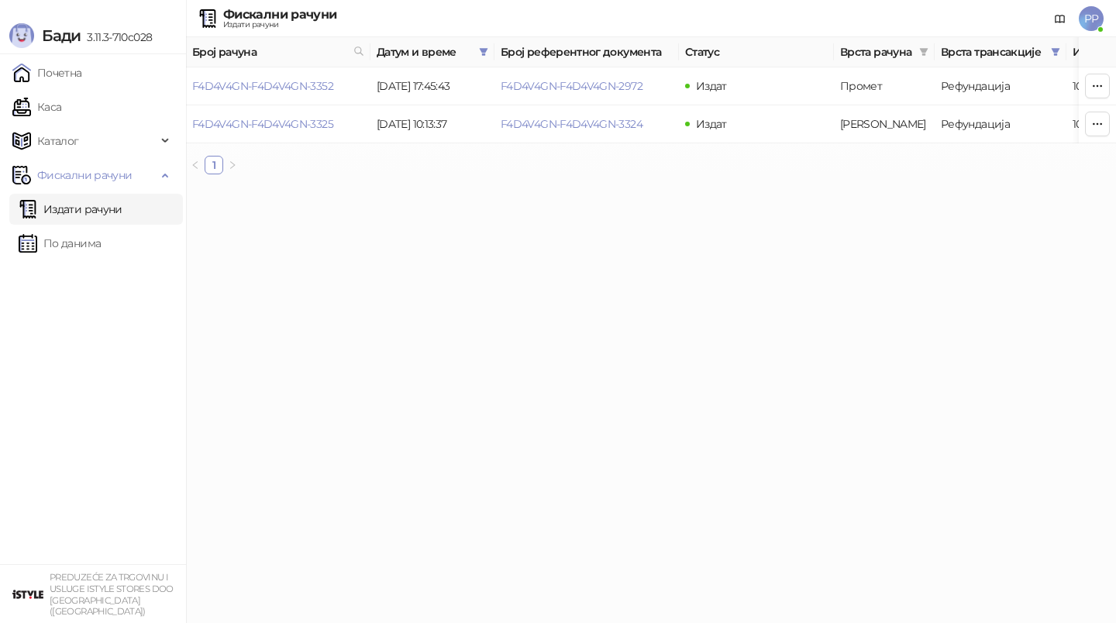
click at [597, 26] on div "Фискални рачуни Издати рачуни PP" at bounding box center [557, 18] width 1091 height 37
drag, startPoint x: 387, startPoint y: 22, endPoint x: 389, endPoint y: -19, distance: 41.1
click at [389, 0] on html "**********" at bounding box center [558, 93] width 1116 height 187
click at [632, 83] on link "F4D4V4GN-F4D4V4GN-2972" at bounding box center [572, 86] width 142 height 14
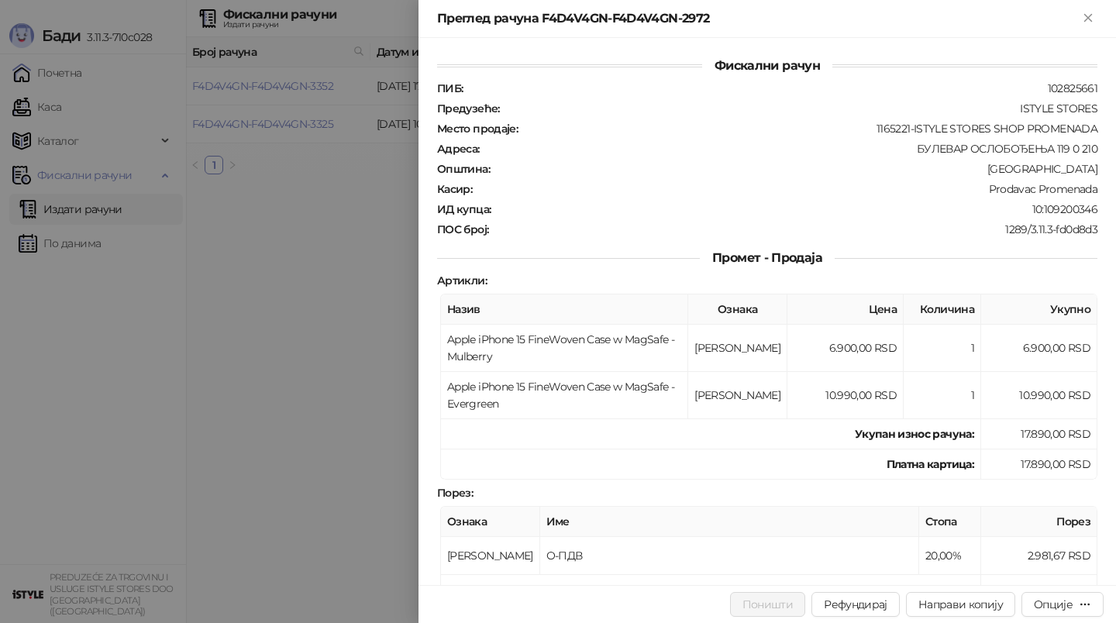
click at [395, 212] on div at bounding box center [558, 311] width 1116 height 623
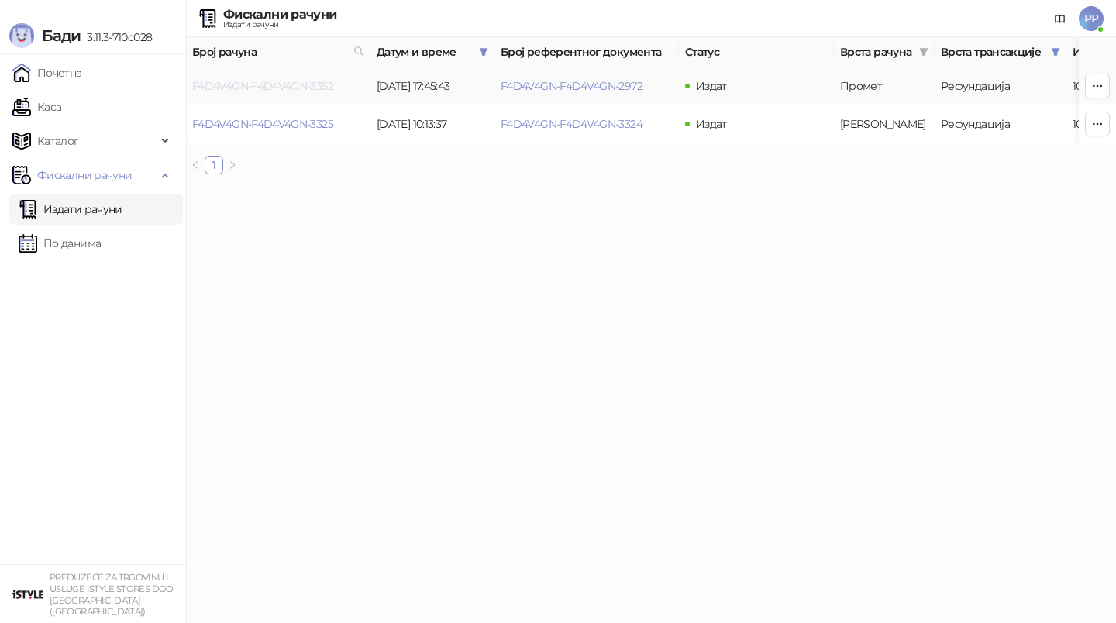
click at [323, 86] on link "F4D4V4GN-F4D4V4GN-3352" at bounding box center [262, 86] width 141 height 14
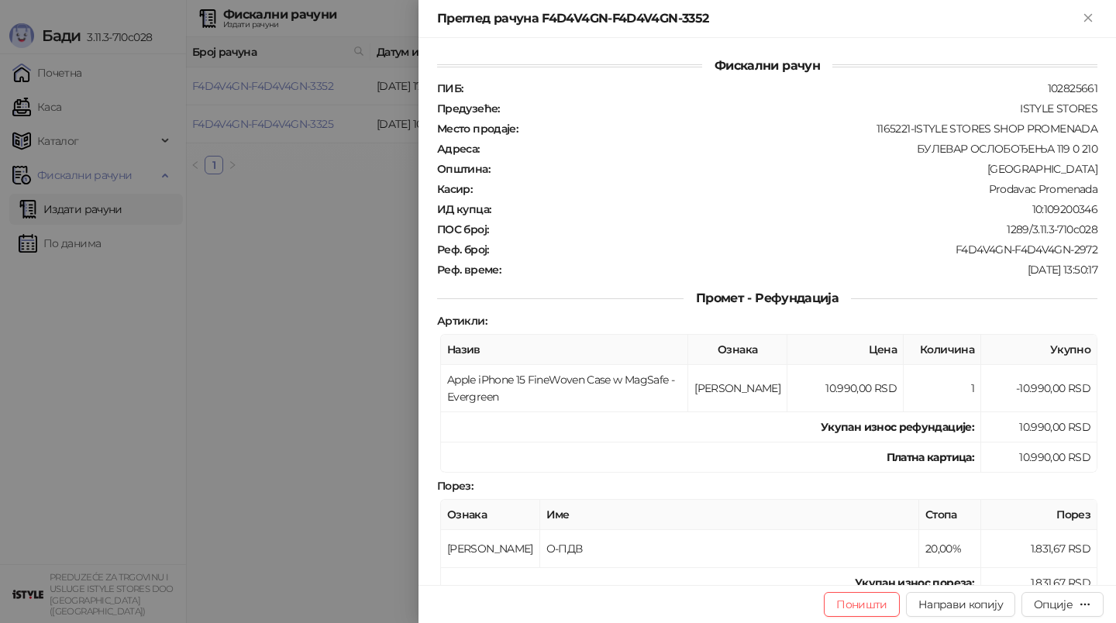
click at [225, 345] on div at bounding box center [558, 311] width 1116 height 623
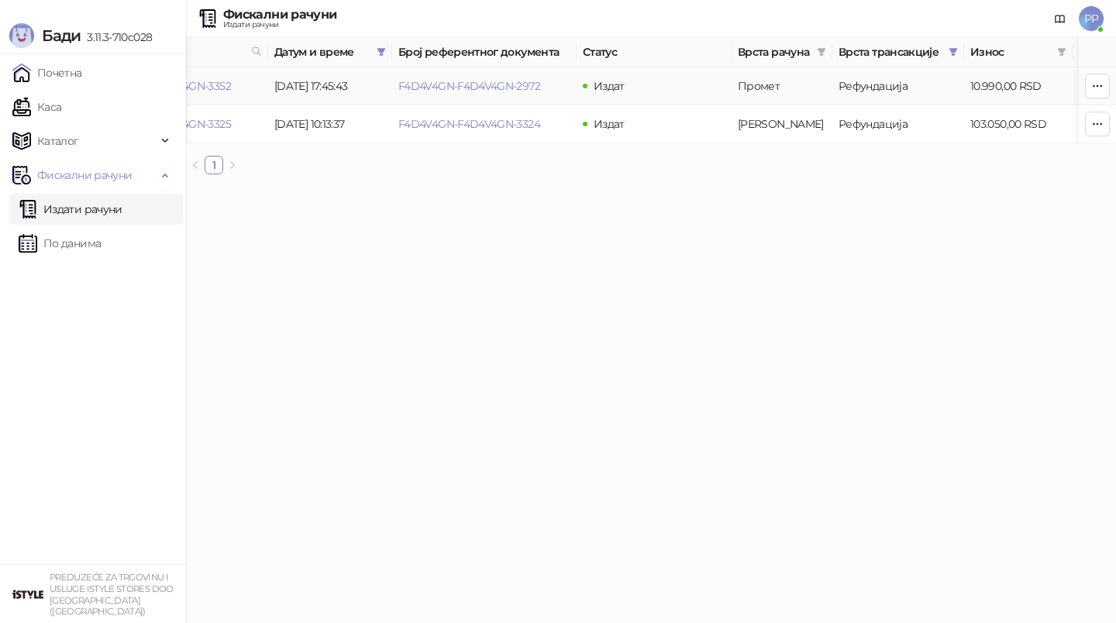
scroll to position [0, 105]
drag, startPoint x: 546, startPoint y: 84, endPoint x: 394, endPoint y: 86, distance: 151.9
click at [394, 86] on td "F4D4V4GN-F4D4V4GN-2972" at bounding box center [482, 86] width 184 height 38
copy link "F4D4V4GN-F4D4V4GN-2972"
click at [446, 86] on link "F4D4V4GN-F4D4V4GN-2972" at bounding box center [467, 86] width 142 height 14
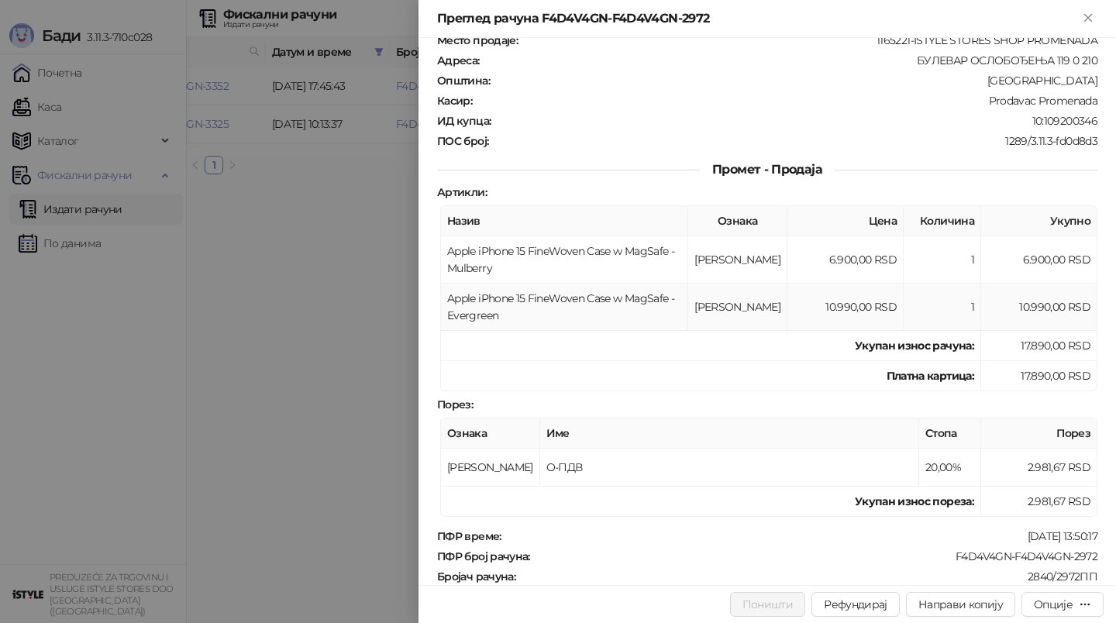
scroll to position [79, 0]
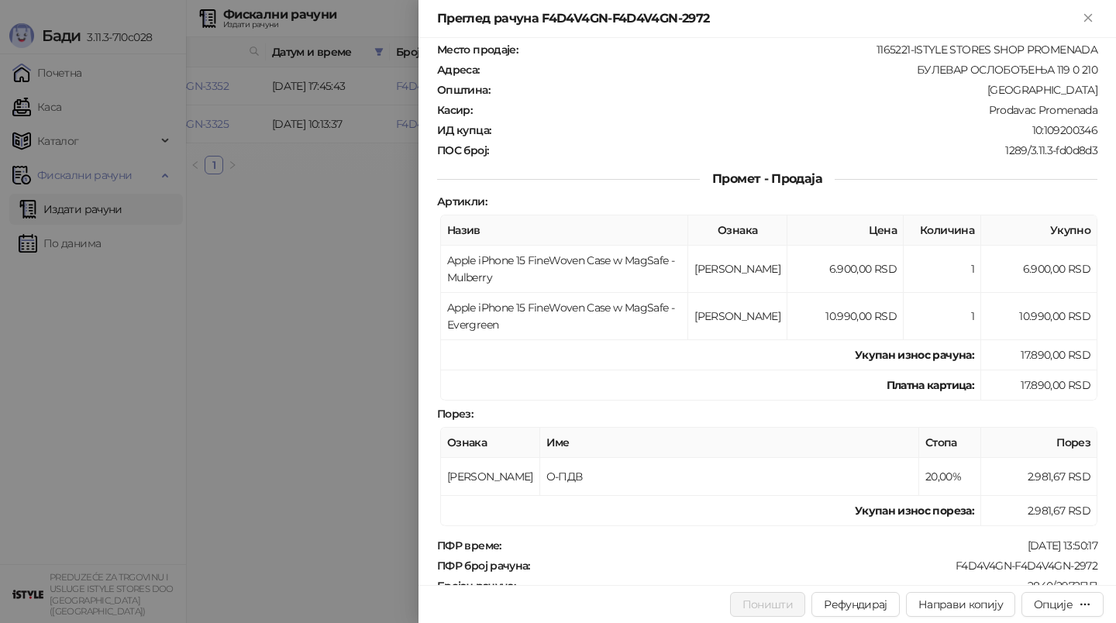
click at [305, 274] on div at bounding box center [558, 311] width 1116 height 623
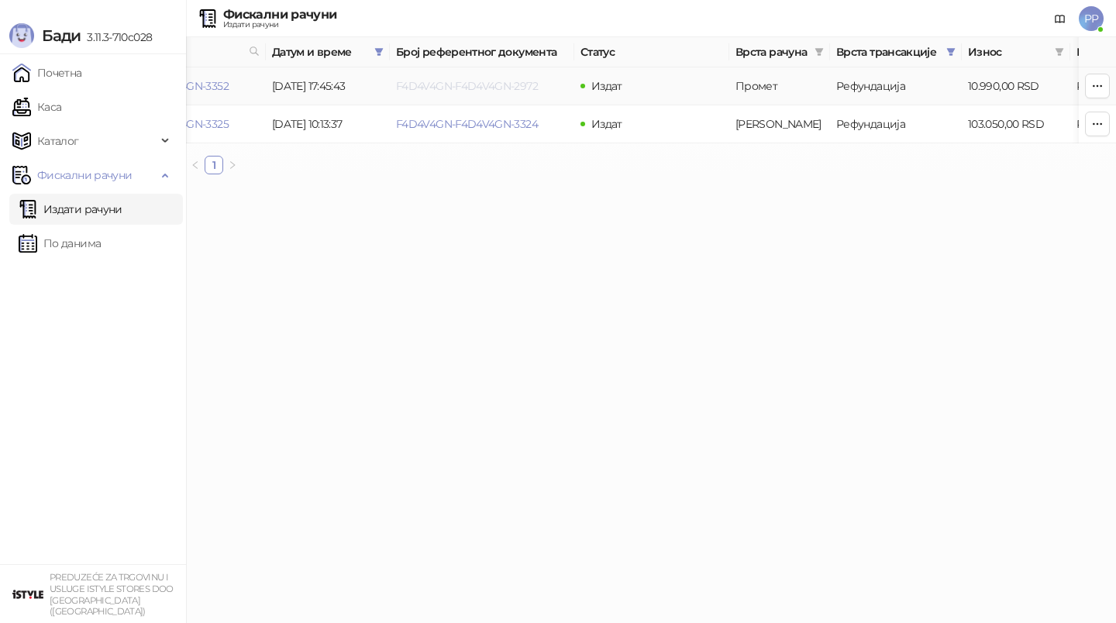
click at [416, 86] on link "F4D4V4GN-F4D4V4GN-2972" at bounding box center [467, 86] width 142 height 14
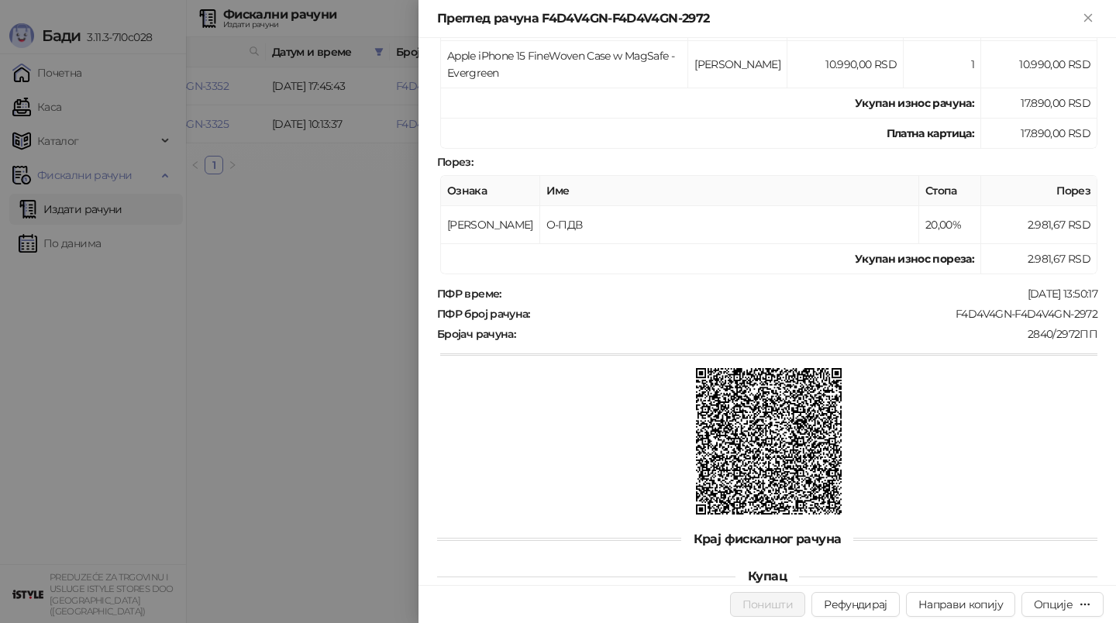
scroll to position [440, 0]
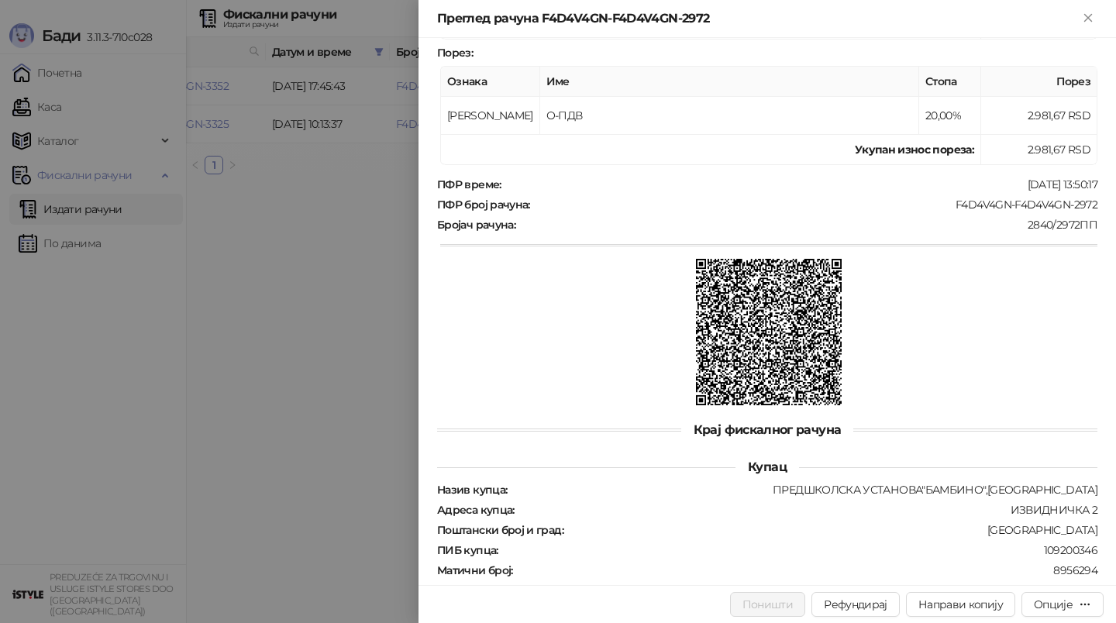
click at [357, 313] on div at bounding box center [558, 311] width 1116 height 623
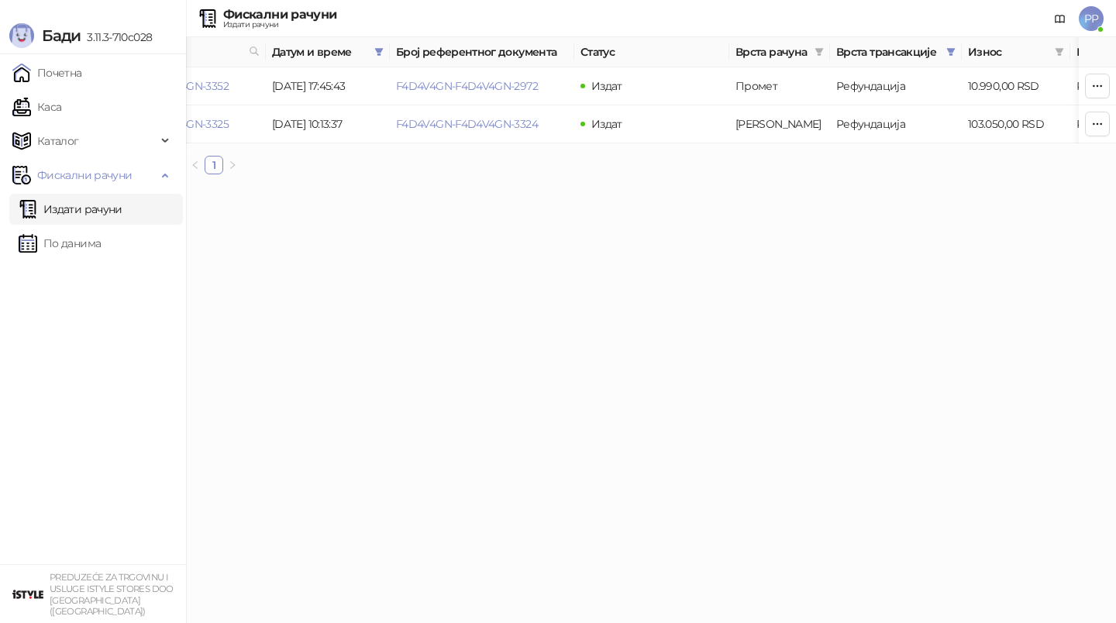
click at [79, 205] on link "Издати рачуни" at bounding box center [71, 209] width 104 height 31
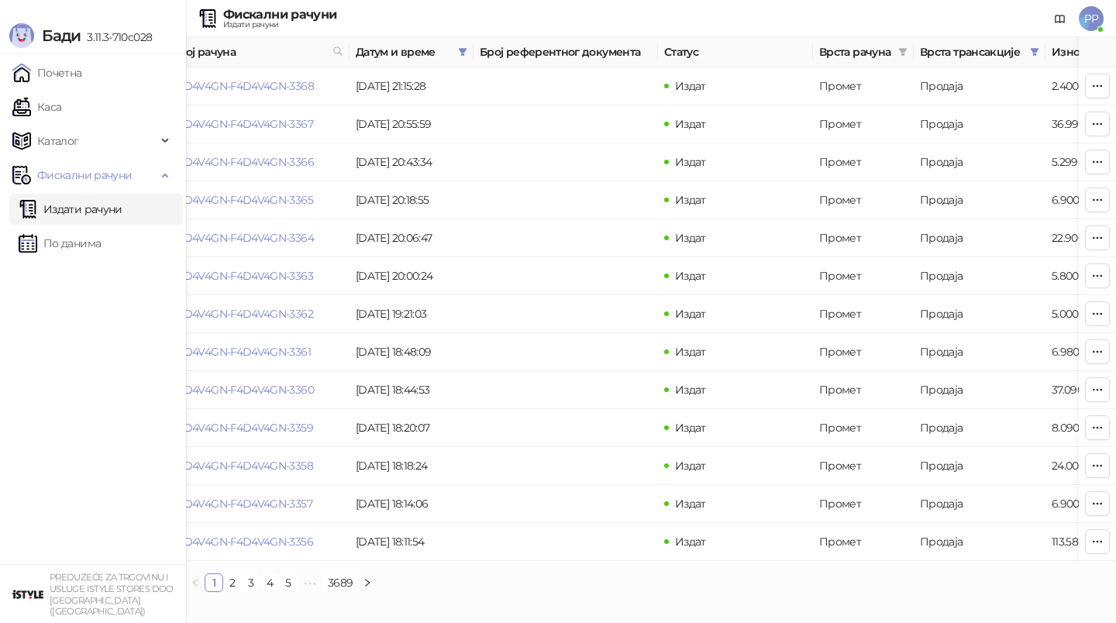
scroll to position [0, 19]
click at [248, 308] on link "F4D4V4GN-F4D4V4GN-3362" at bounding box center [244, 314] width 142 height 14
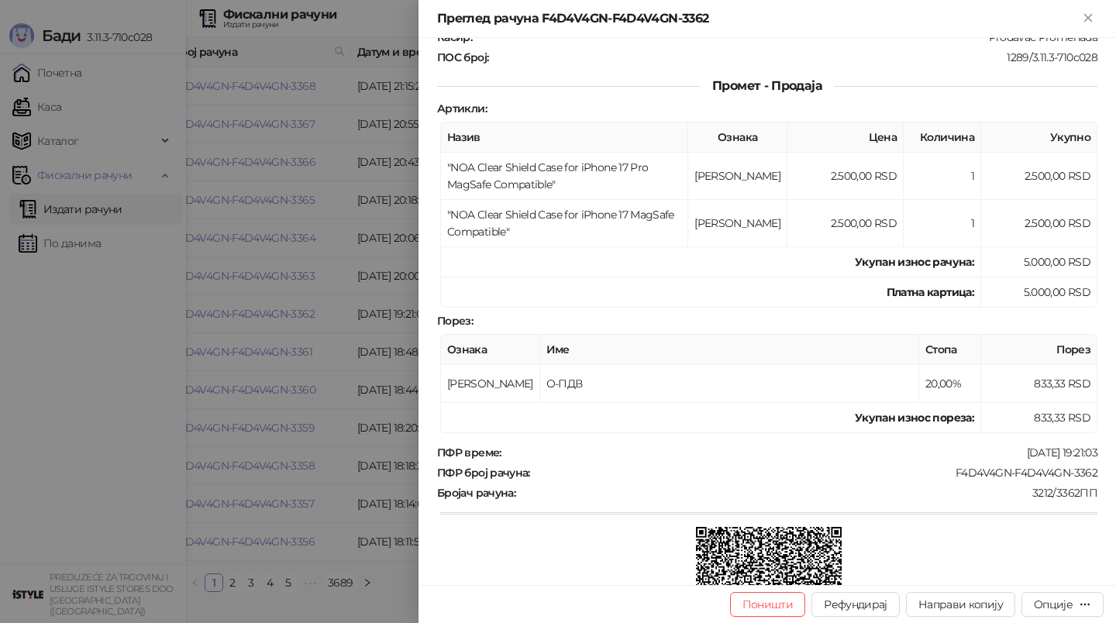
scroll to position [130, 0]
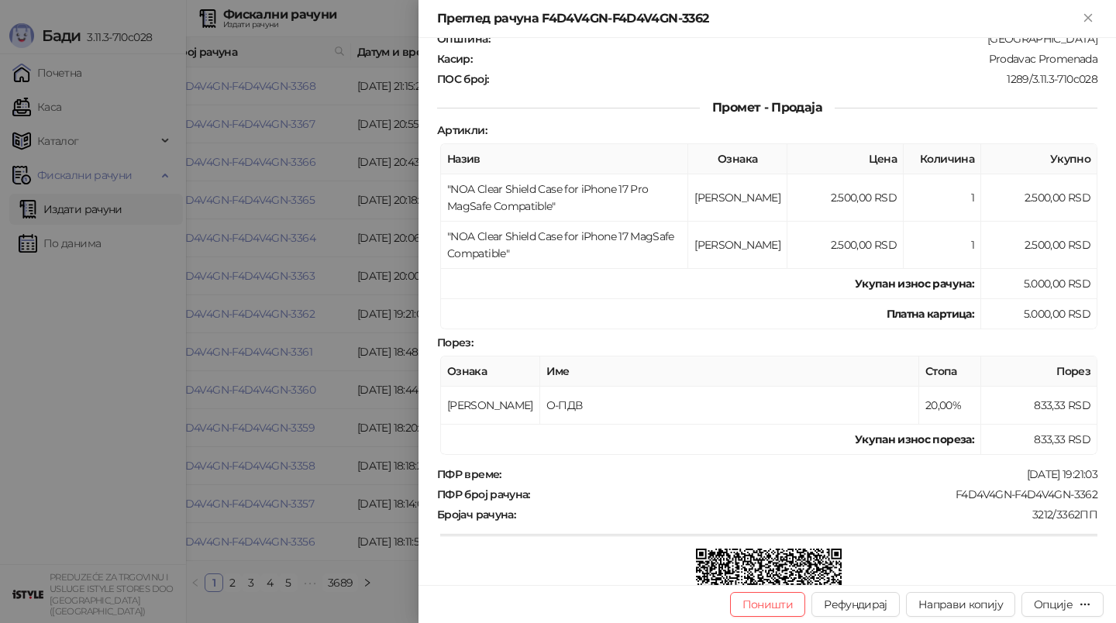
click at [356, 333] on div at bounding box center [558, 311] width 1116 height 623
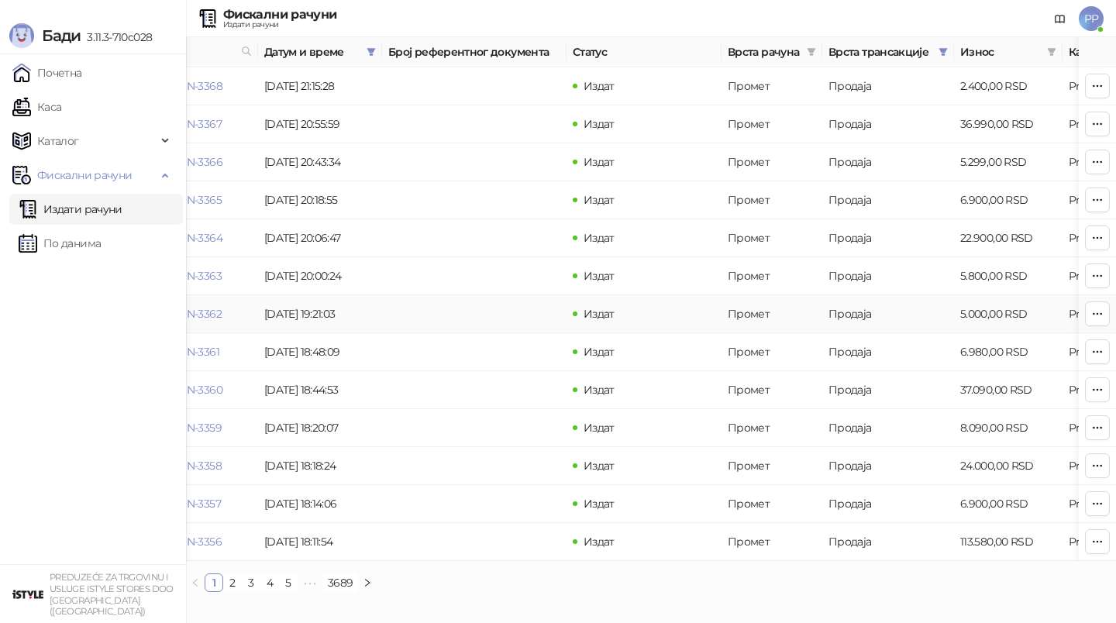
scroll to position [0, 114]
click at [235, 583] on link "2" at bounding box center [232, 582] width 17 height 17
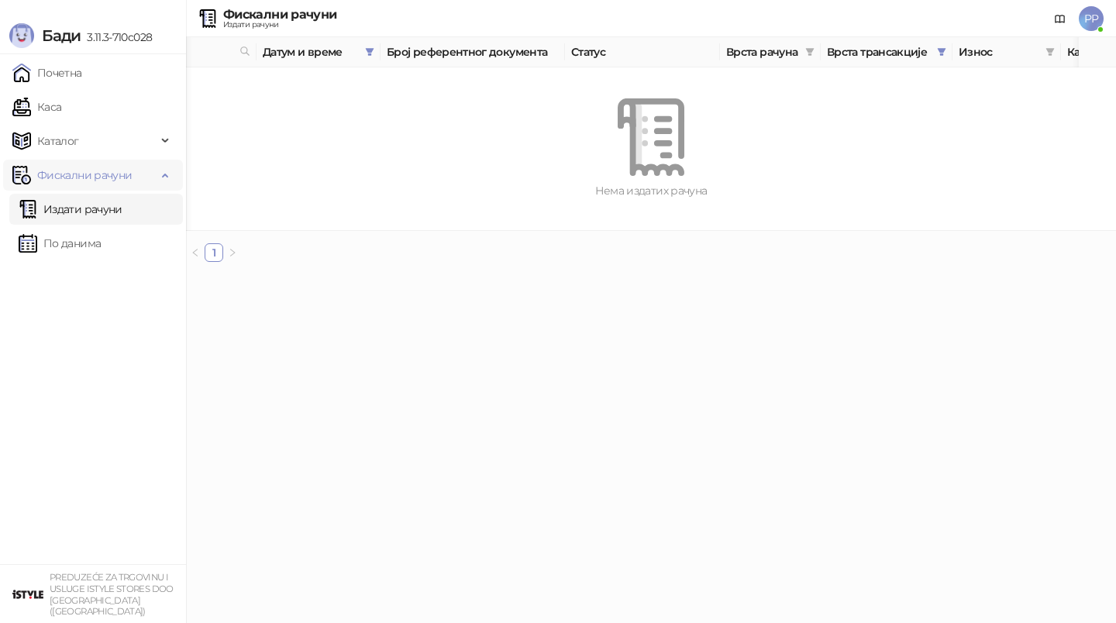
click at [94, 170] on span "Фискални рачуни" at bounding box center [84, 175] width 95 height 31
click at [104, 176] on span "Фискални рачуни" at bounding box center [84, 175] width 95 height 31
click at [92, 212] on link "Издати рачуни" at bounding box center [71, 209] width 104 height 31
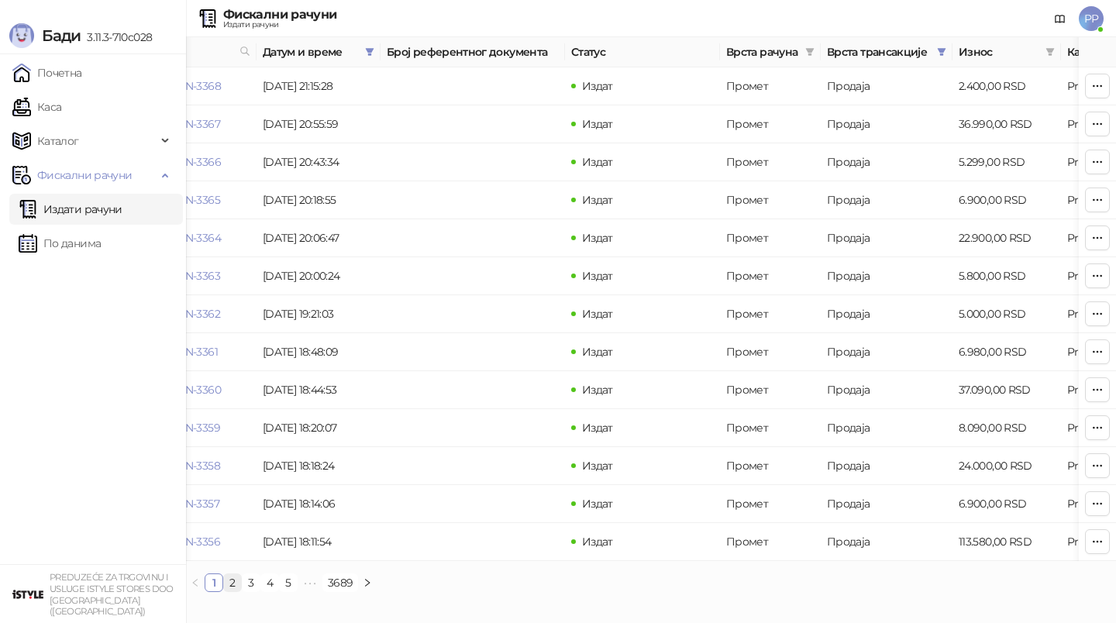
click at [236, 583] on link "2" at bounding box center [232, 582] width 17 height 17
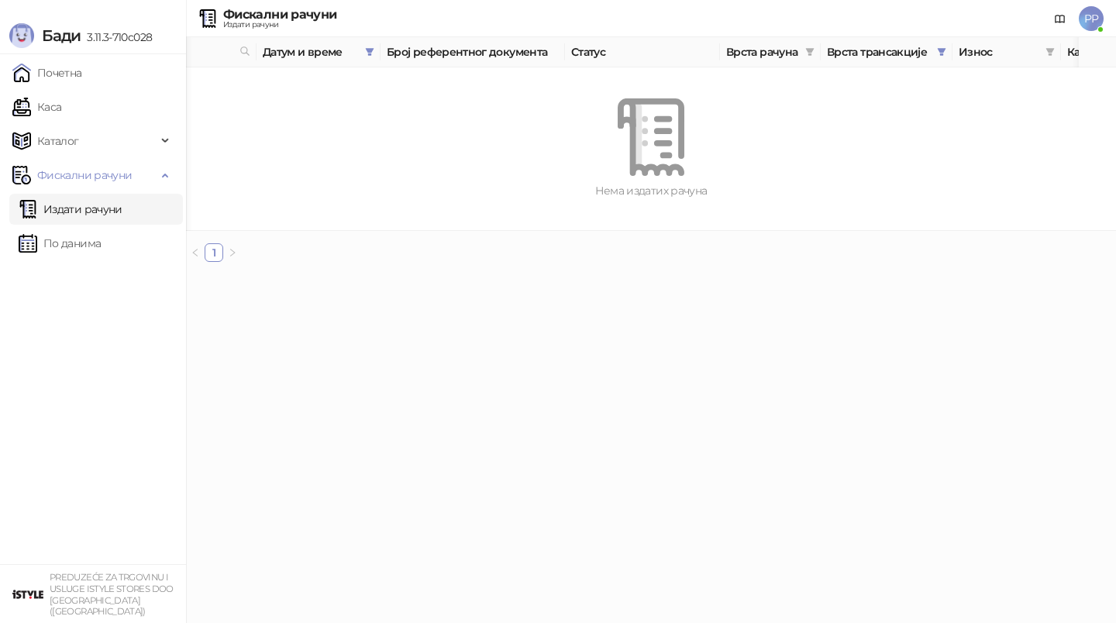
click at [74, 6] on div "Бади 3.11.3-710c028" at bounding box center [93, 27] width 186 height 54
